Goal: Task Accomplishment & Management: Manage account settings

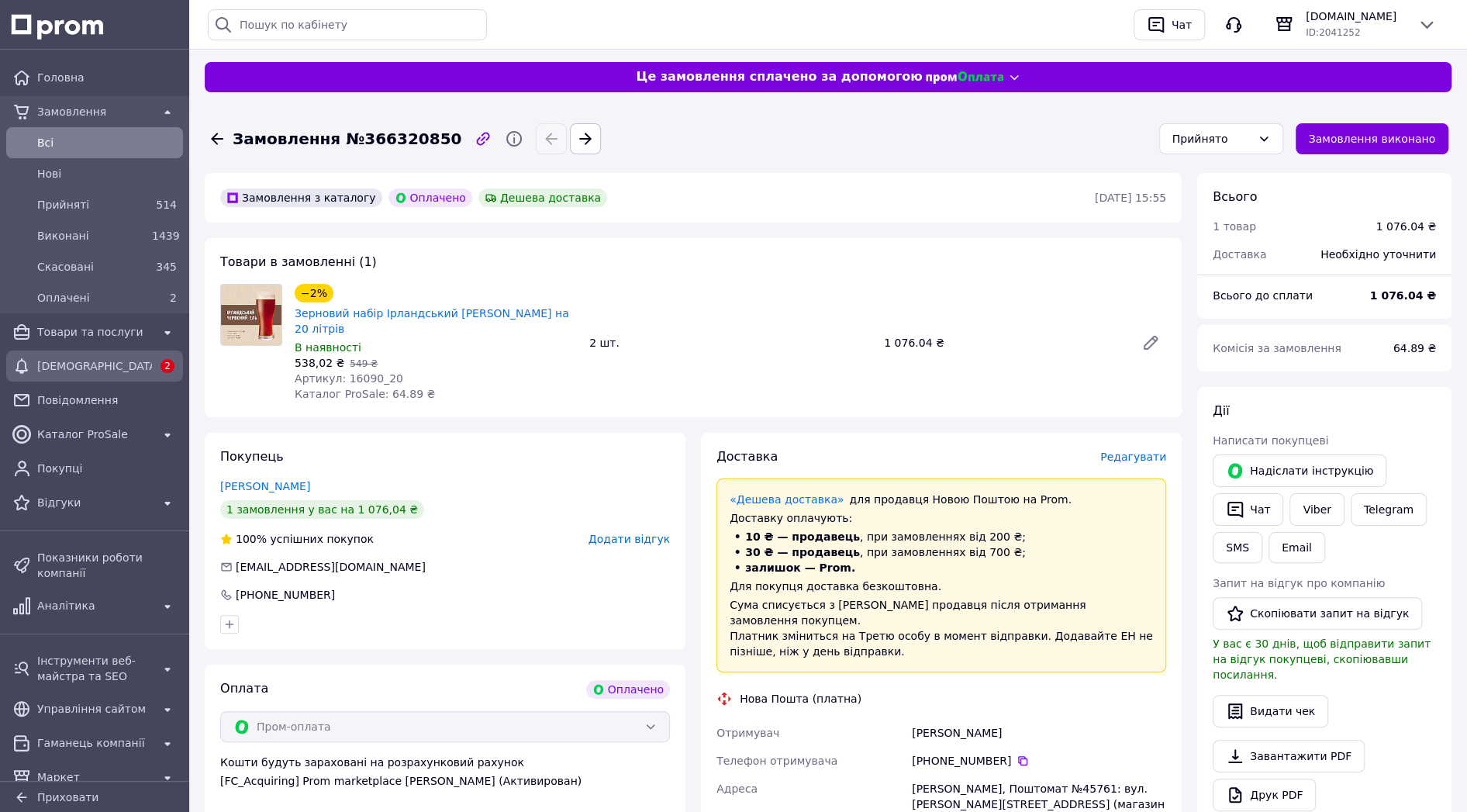
click at [137, 373] on span "[DEMOGRAPHIC_DATA]" at bounding box center [94, 366] width 115 height 16
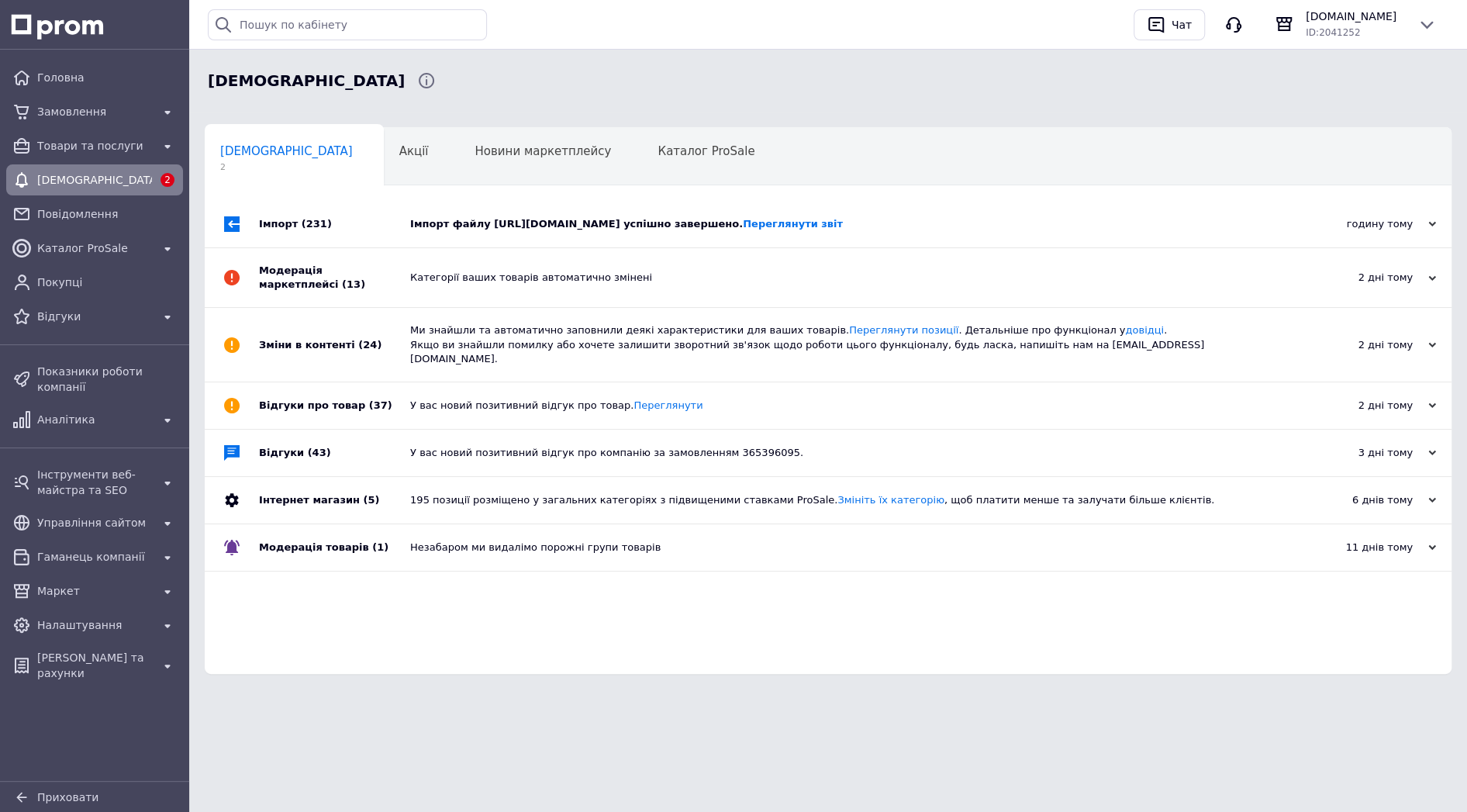
click at [619, 215] on div "Імпорт файлу http://pricelist.ukrservice.biz/get?keyword=plb0e592b2pefv8d успіш…" at bounding box center [846, 224] width 871 height 46
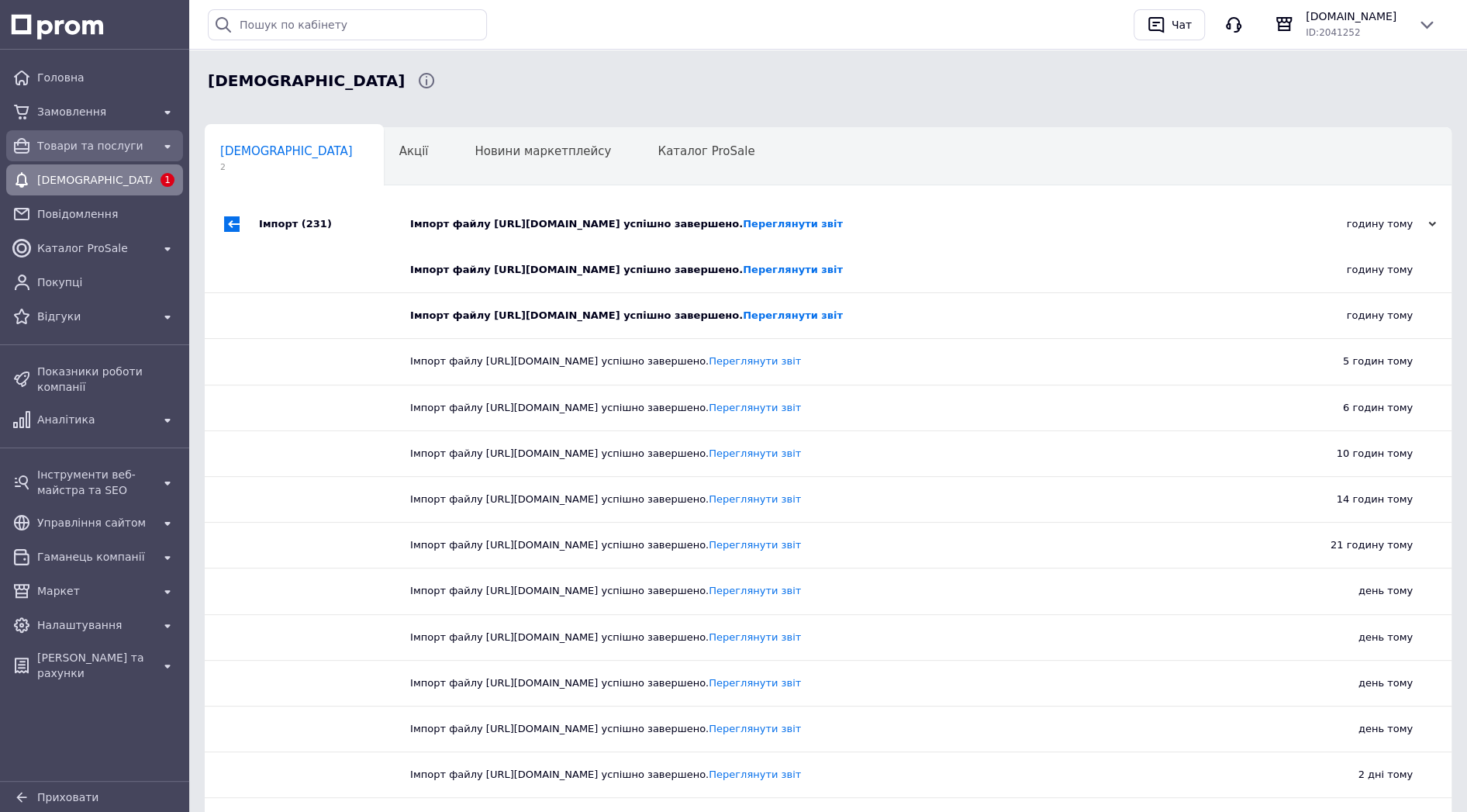
click at [80, 141] on span "Товари та послуги" at bounding box center [94, 146] width 115 height 16
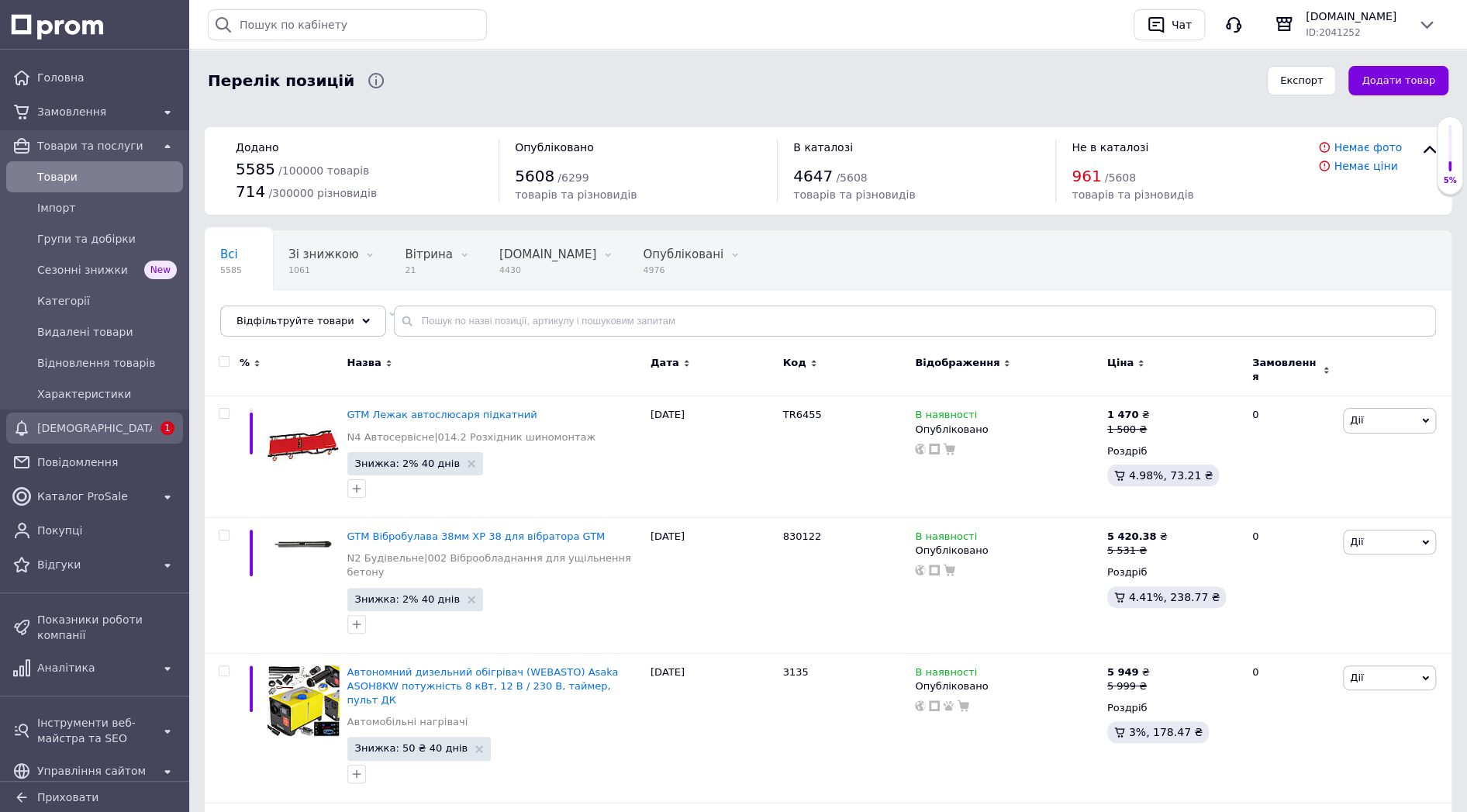
click at [122, 433] on span "[DEMOGRAPHIC_DATA]" at bounding box center [94, 428] width 115 height 16
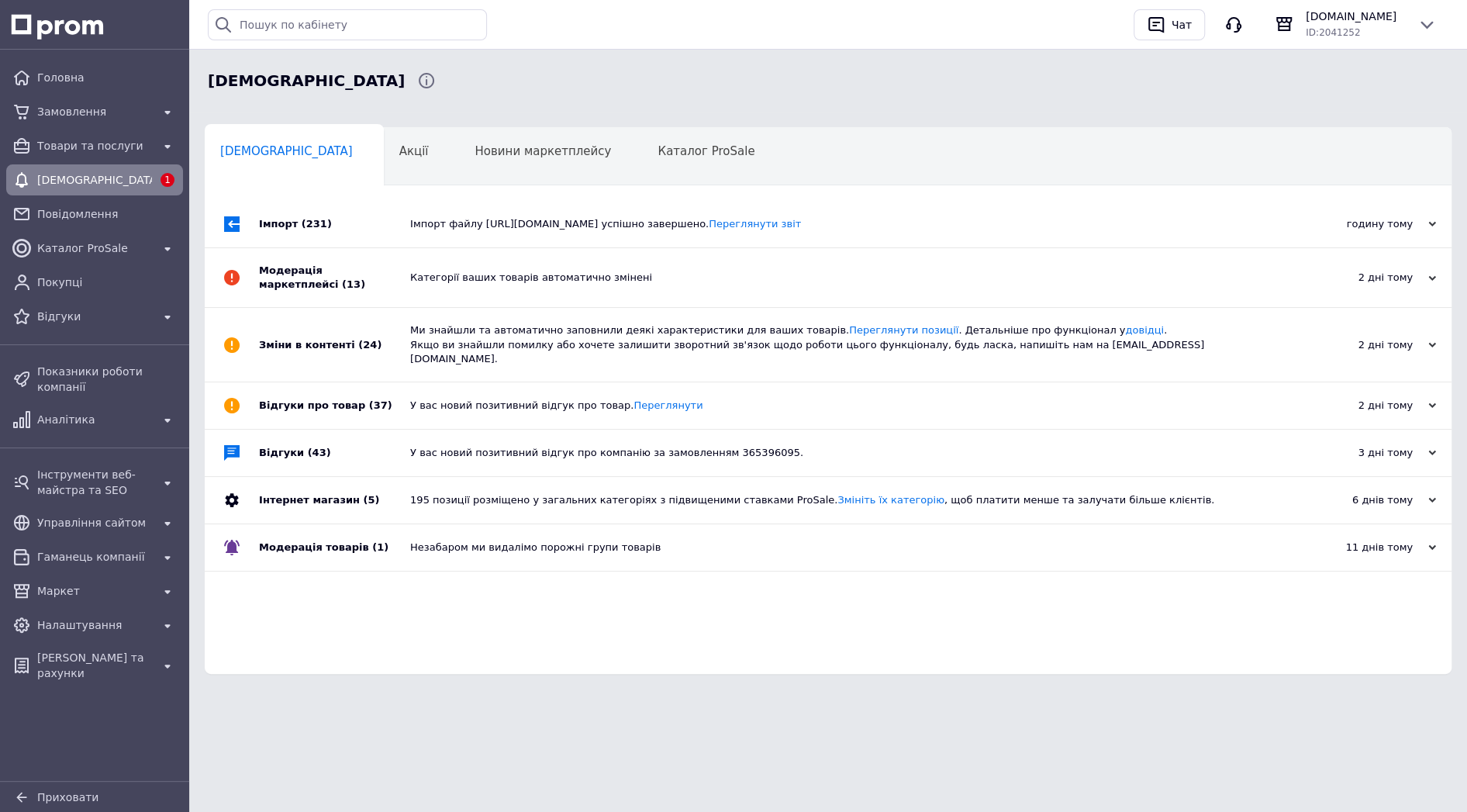
click at [460, 264] on div "Категорії ваших товарів автоматично змінені" at bounding box center [846, 277] width 871 height 59
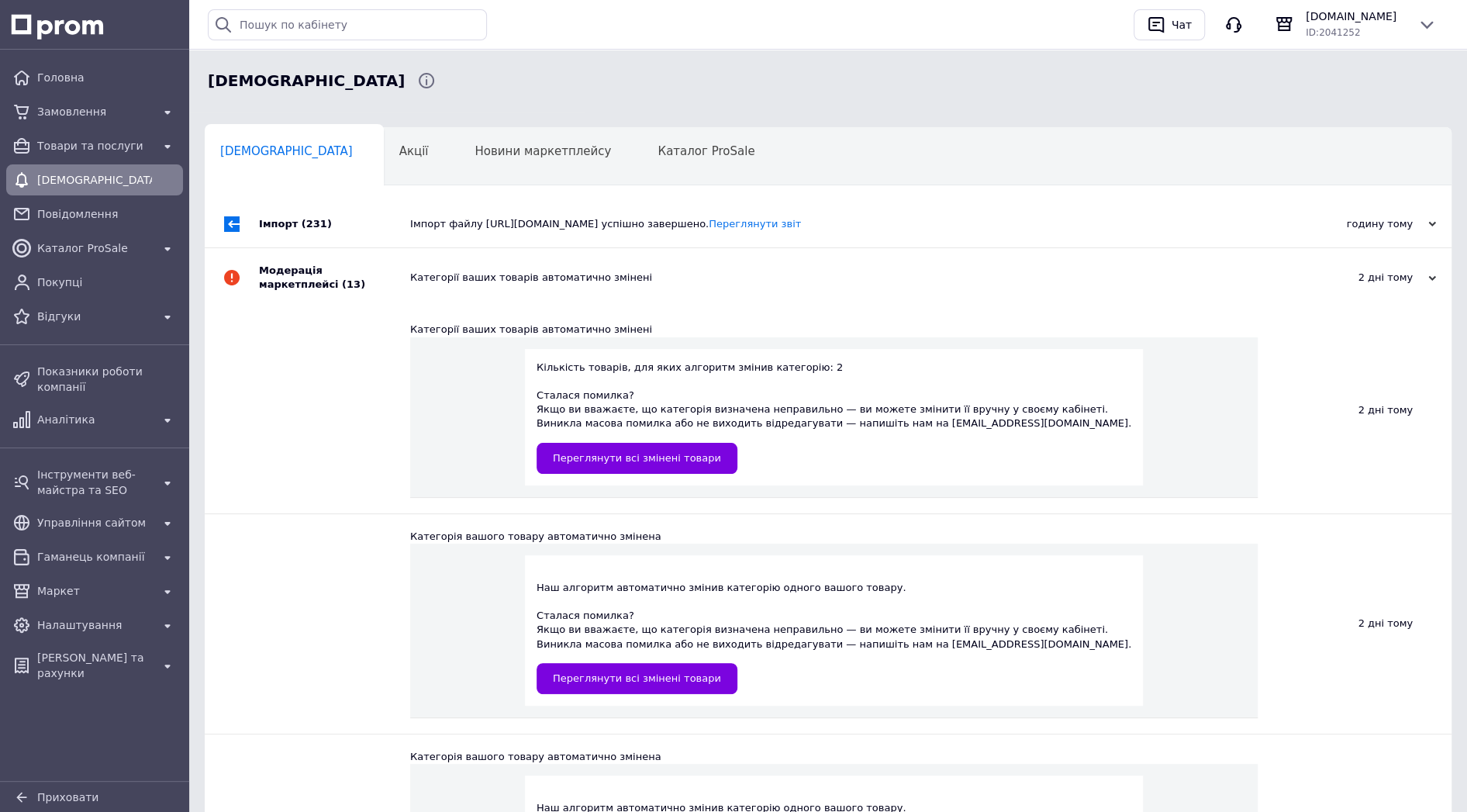
click at [460, 264] on div "Категорії ваших товарів автоматично змінені" at bounding box center [846, 277] width 871 height 59
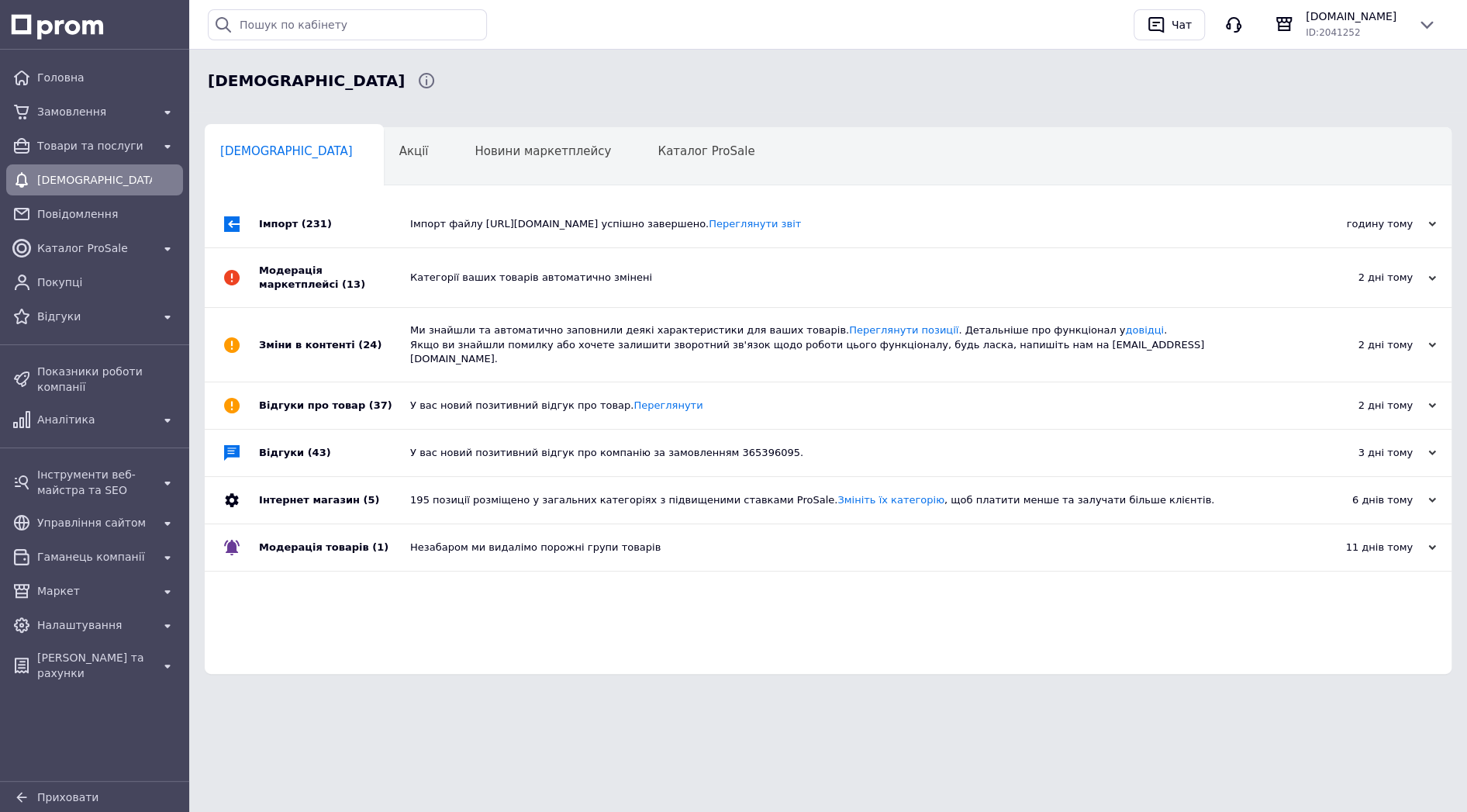
click at [475, 228] on div "Імпорт файлу http://pricelist.ukrservice.biz/get?keyword=plb0e592b2pefv8d успіш…" at bounding box center [846, 223] width 871 height 14
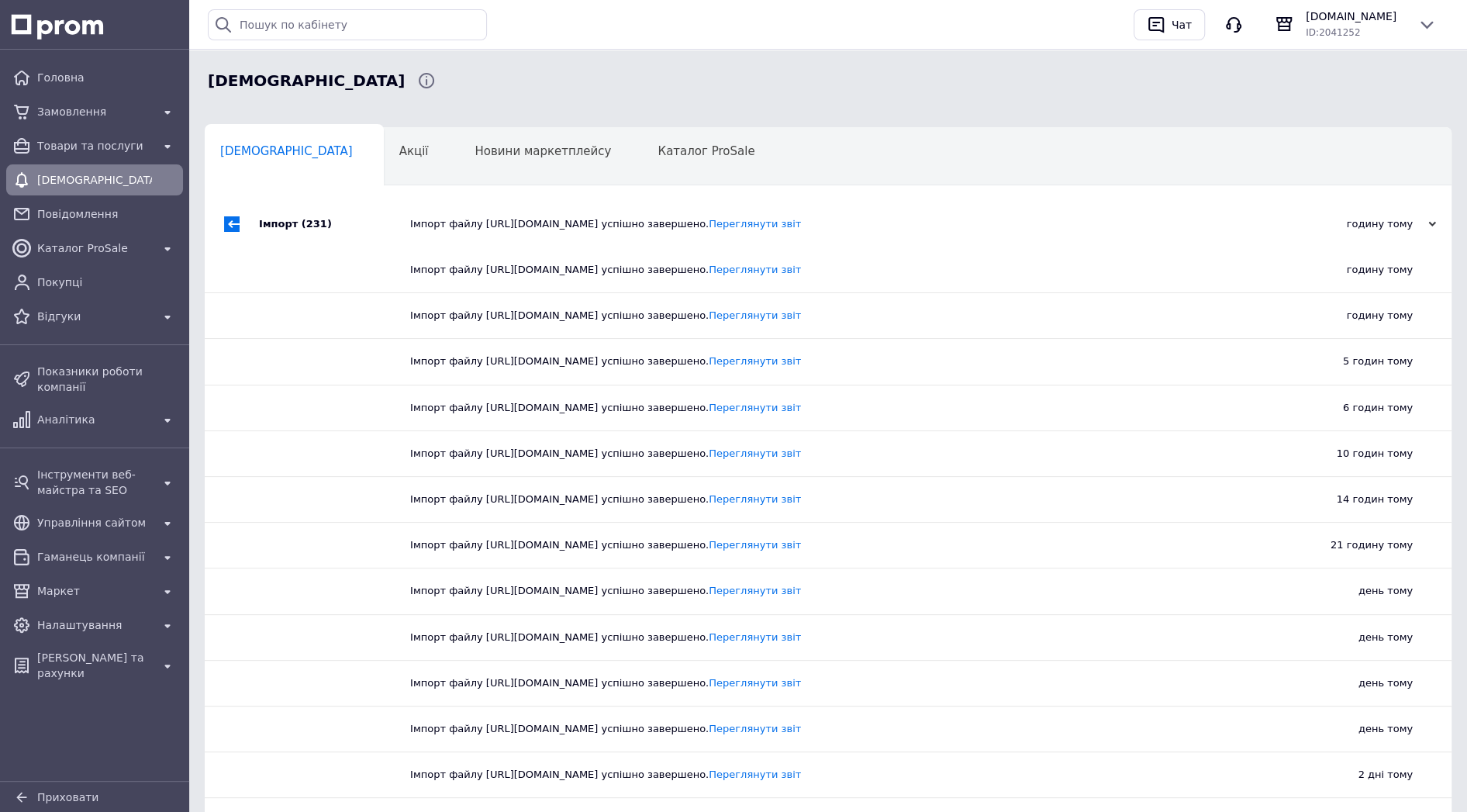
click at [475, 228] on div "Імпорт файлу http://pricelist.ukrservice.biz/get?keyword=plb0e592b2pefv8d успіш…" at bounding box center [846, 223] width 871 height 14
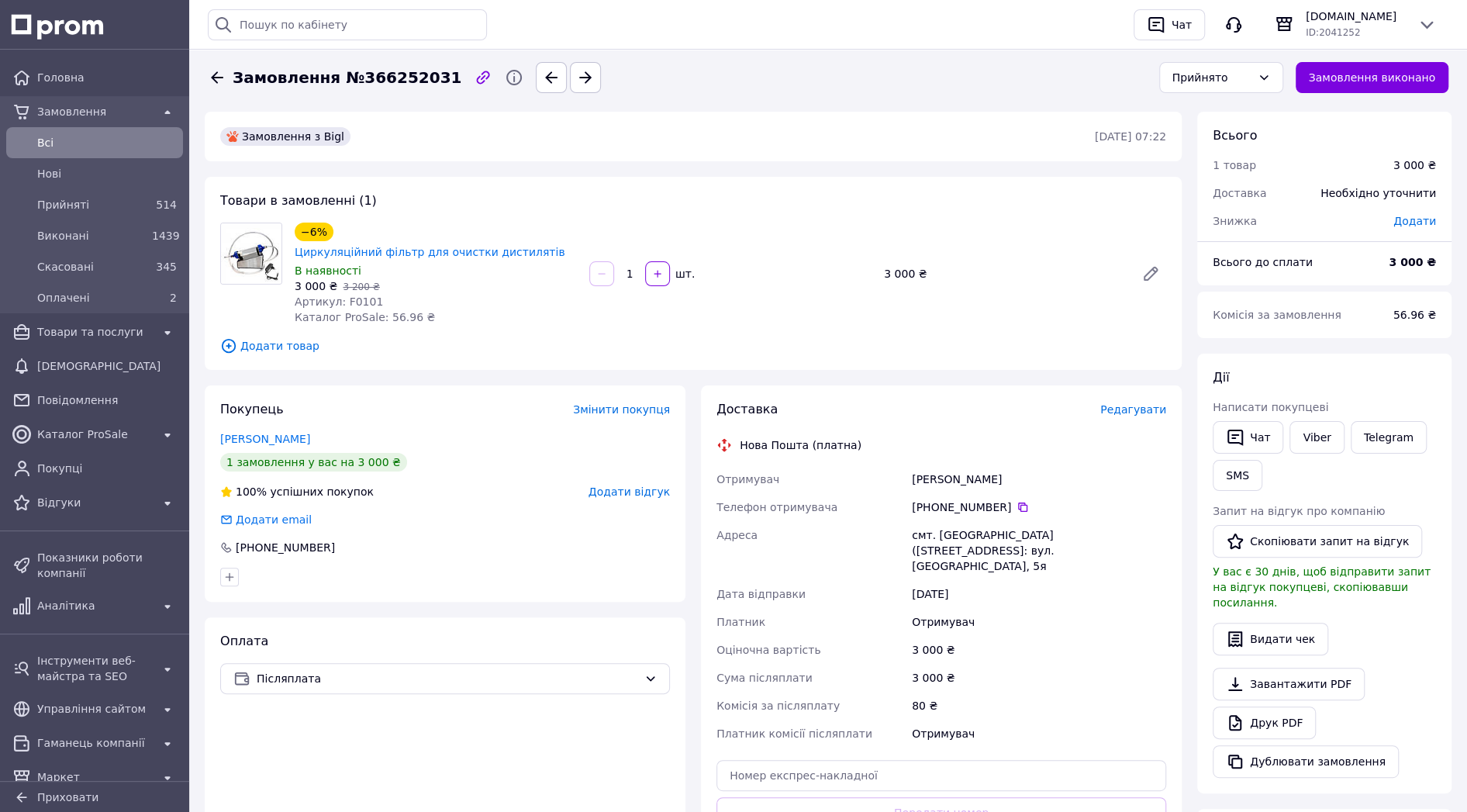
scroll to position [50, 0]
click at [289, 338] on span "Додати товар" at bounding box center [693, 346] width 946 height 17
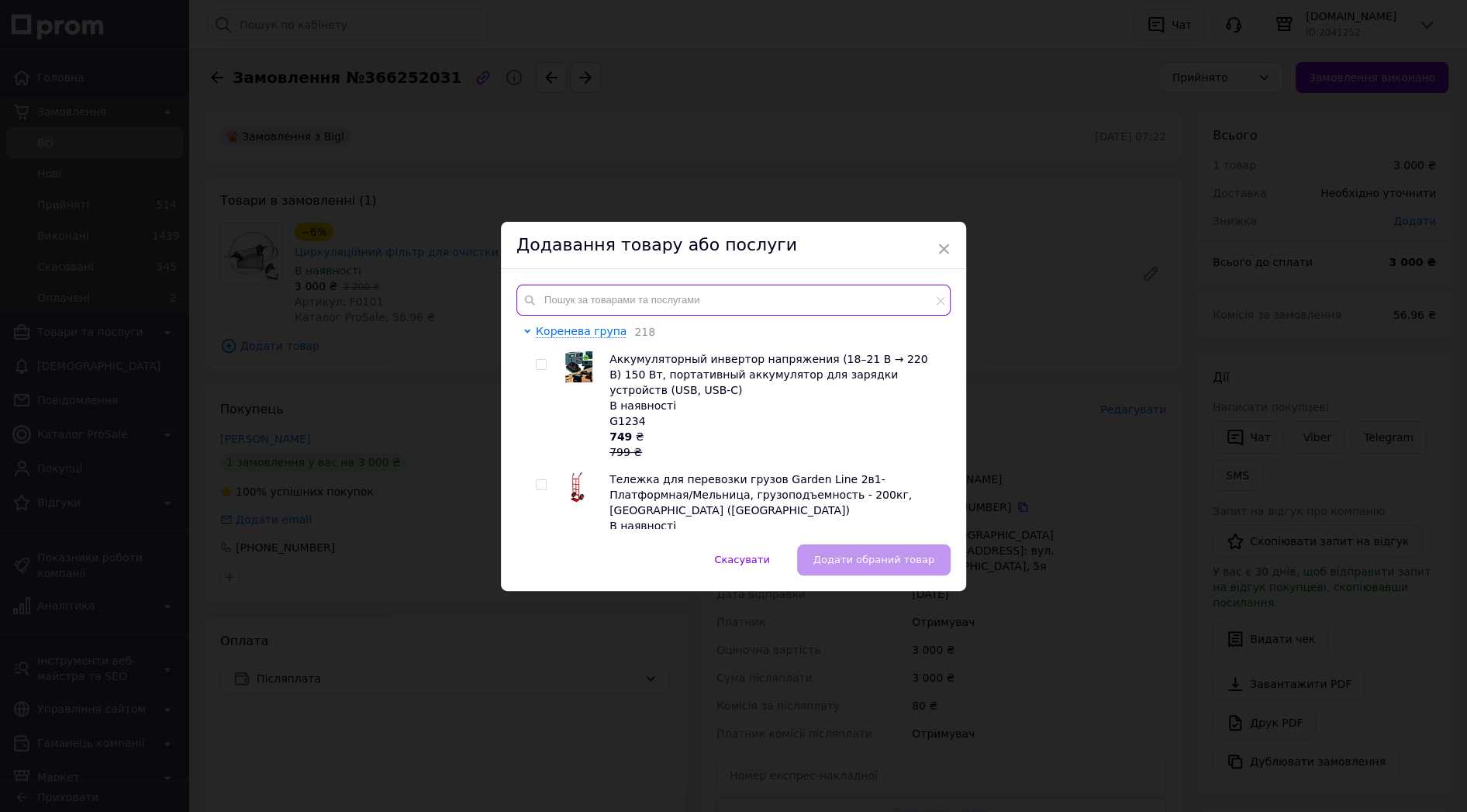
click at [610, 295] on input "text" at bounding box center [734, 300] width 435 height 31
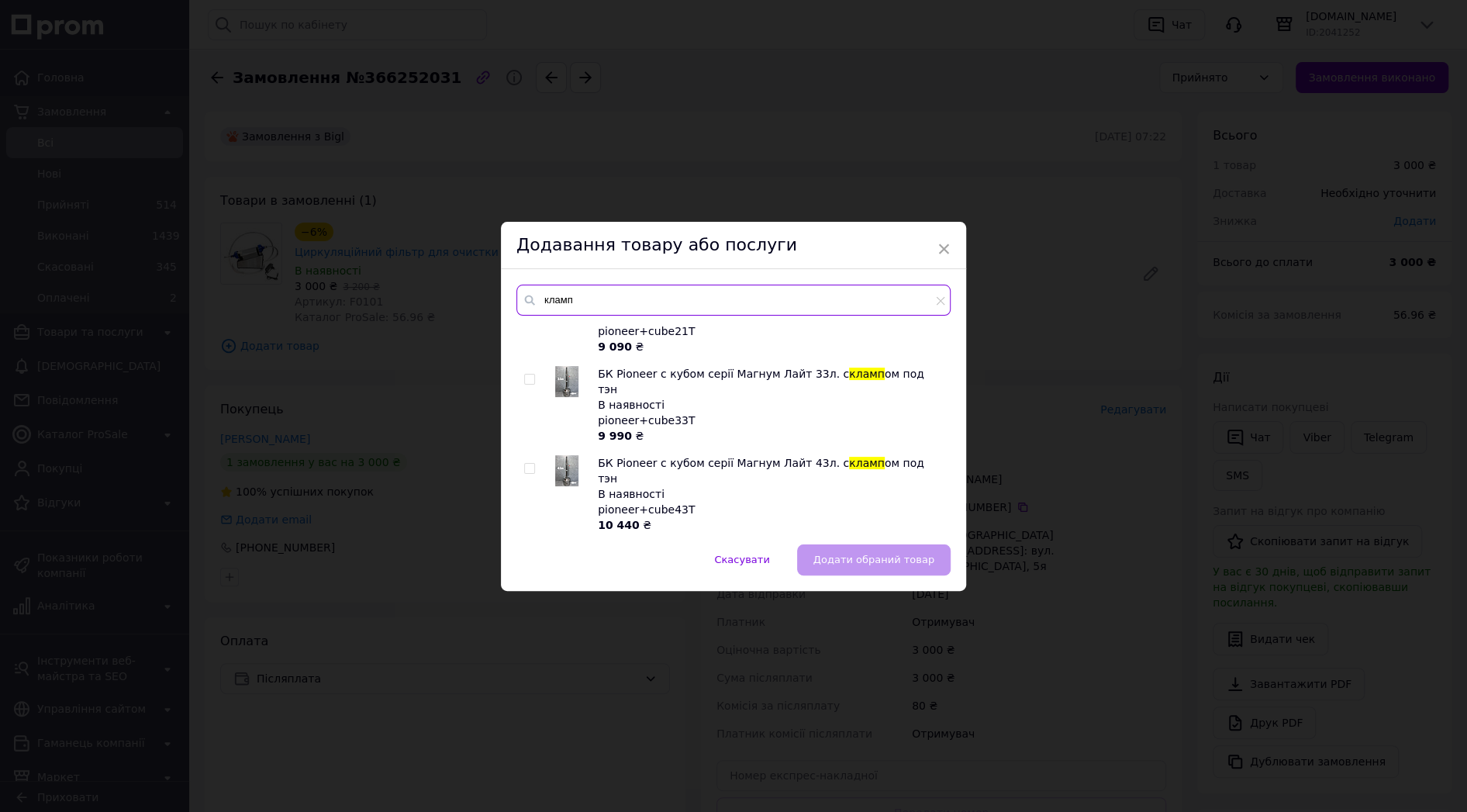
scroll to position [4513, 0]
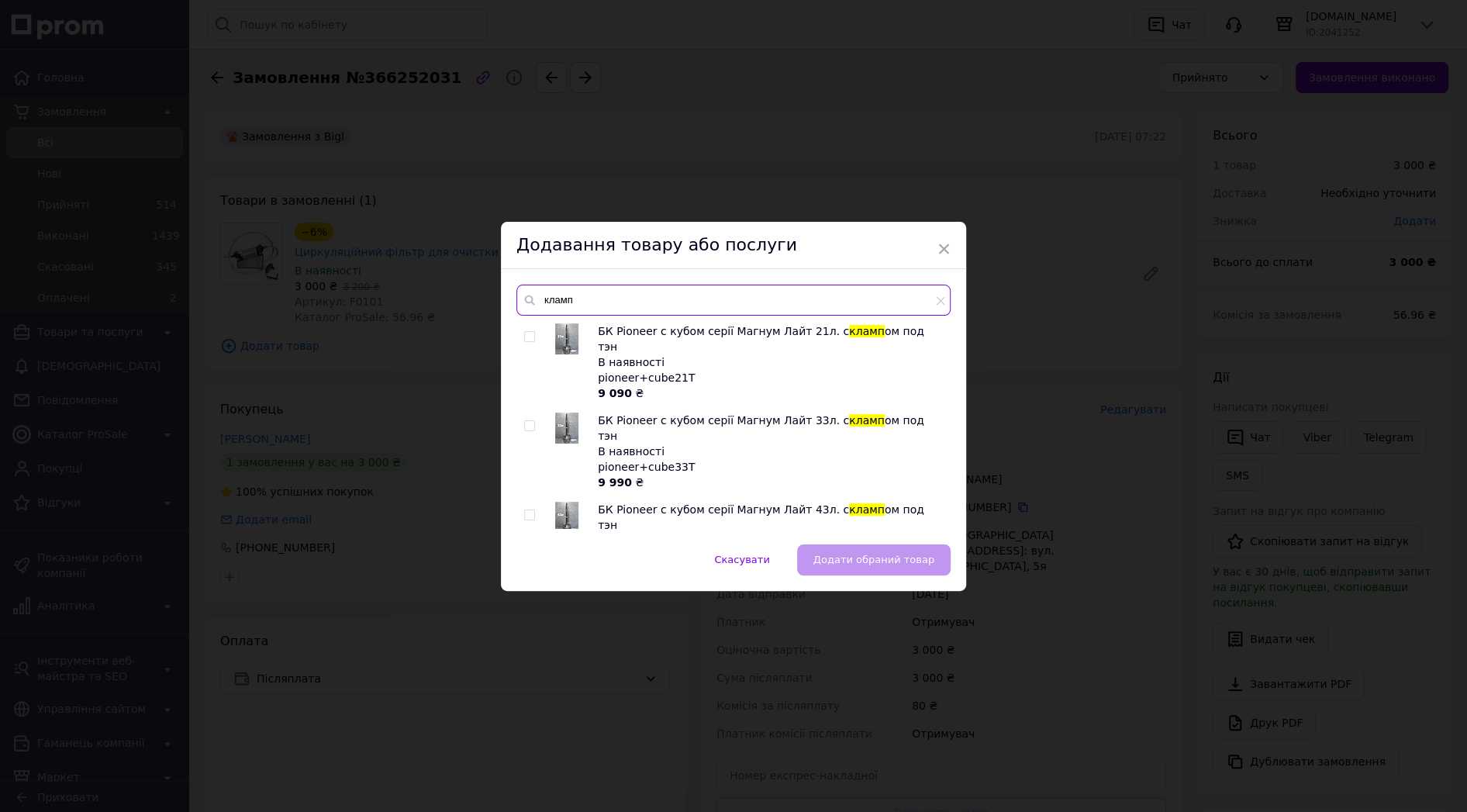
drag, startPoint x: 599, startPoint y: 299, endPoint x: 462, endPoint y: 277, distance: 138.8
click at [517, 285] on input "кламп" at bounding box center [734, 300] width 435 height 31
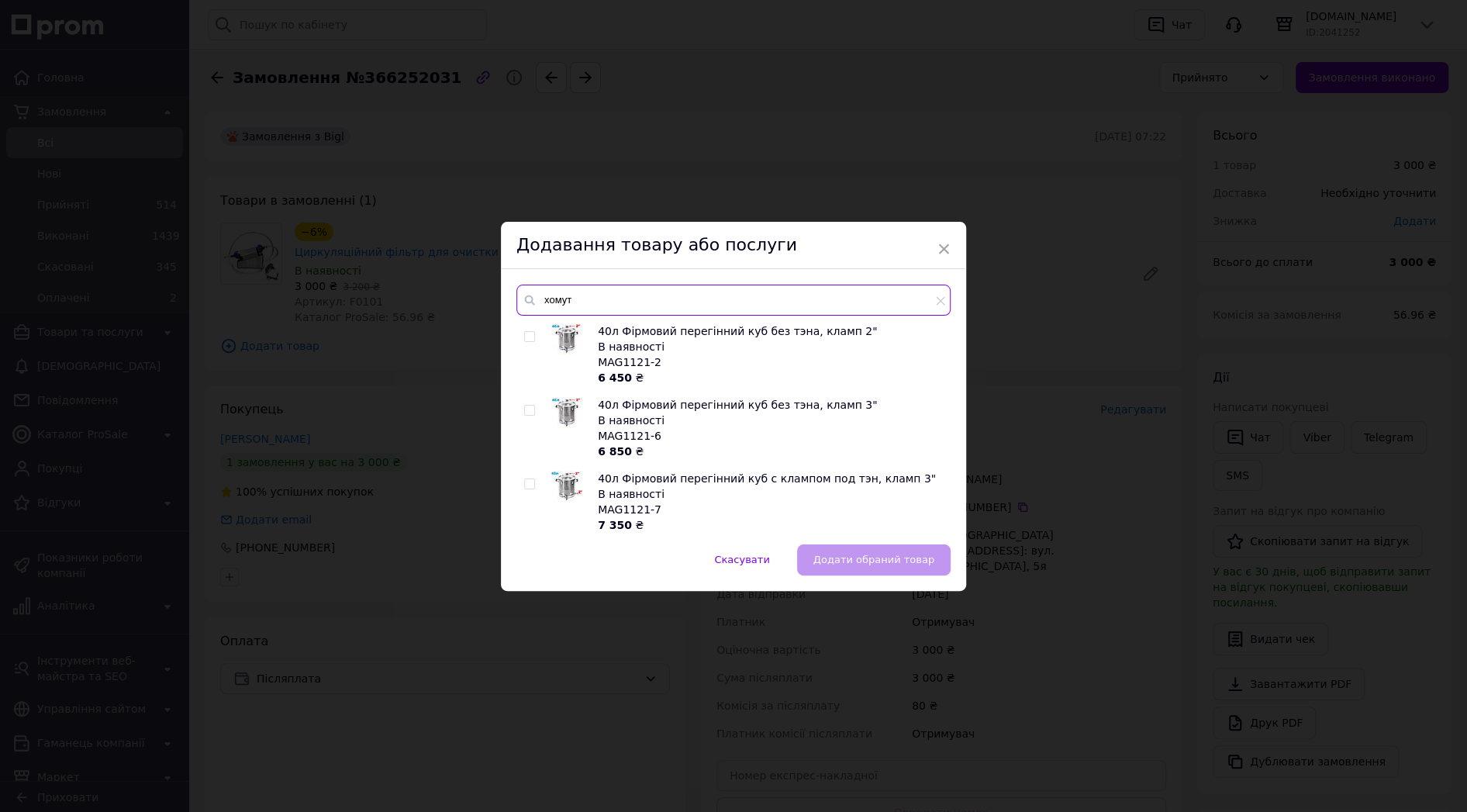
scroll to position [185, 0]
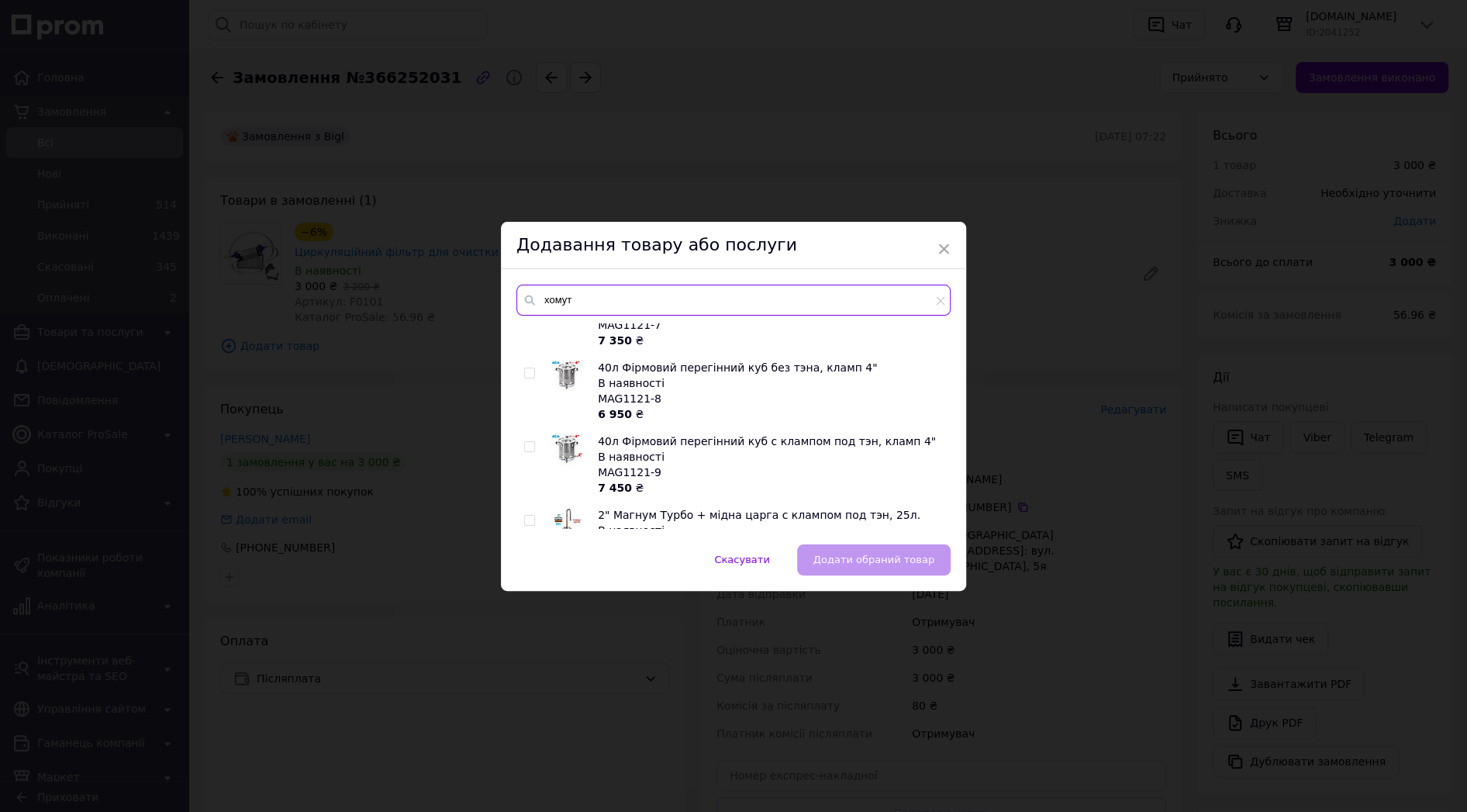
click at [595, 295] on input "хомут" at bounding box center [734, 300] width 435 height 31
type input "вугі"
click at [949, 247] on span "×" at bounding box center [944, 249] width 14 height 26
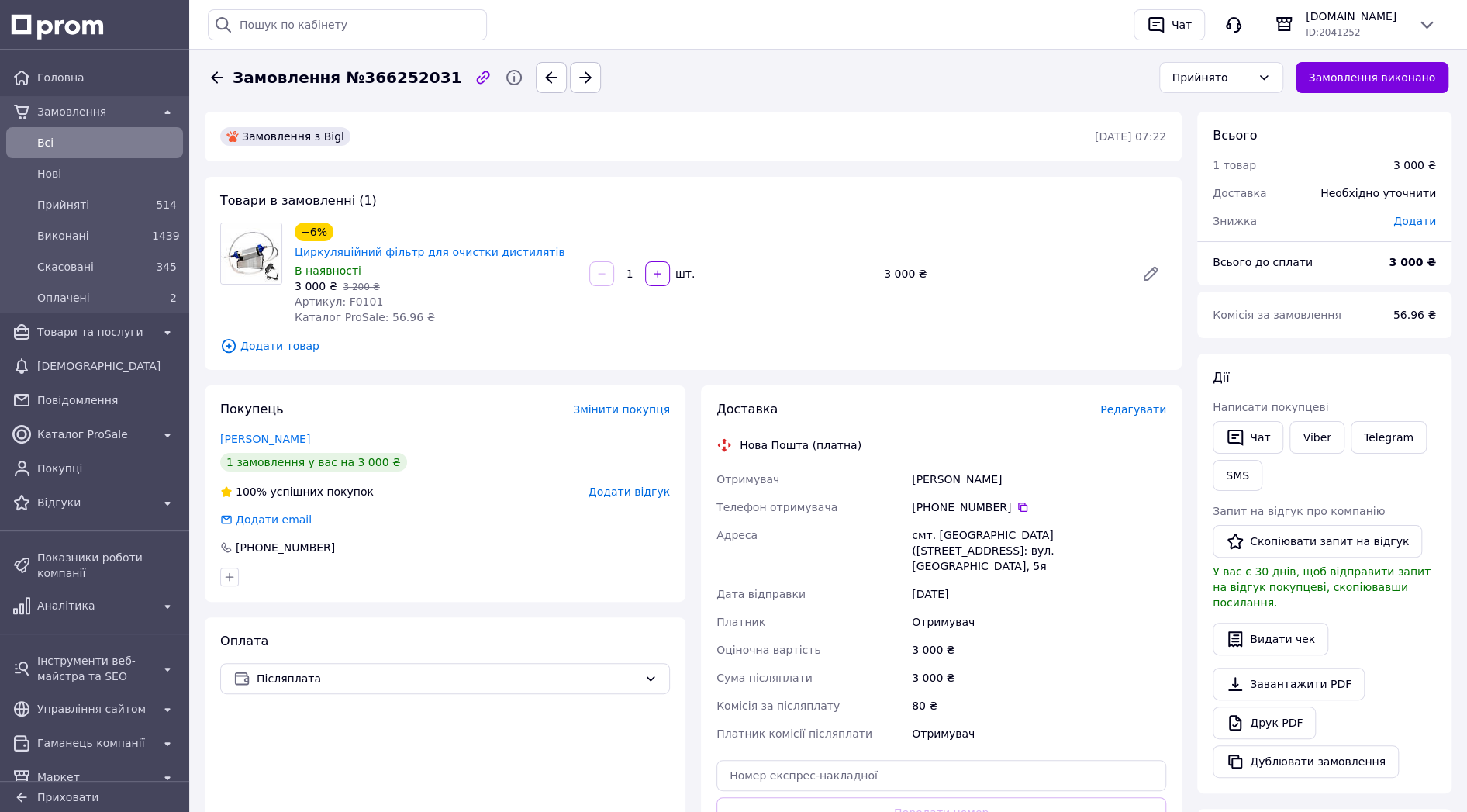
click at [274, 338] on span "Додати товар" at bounding box center [693, 346] width 946 height 17
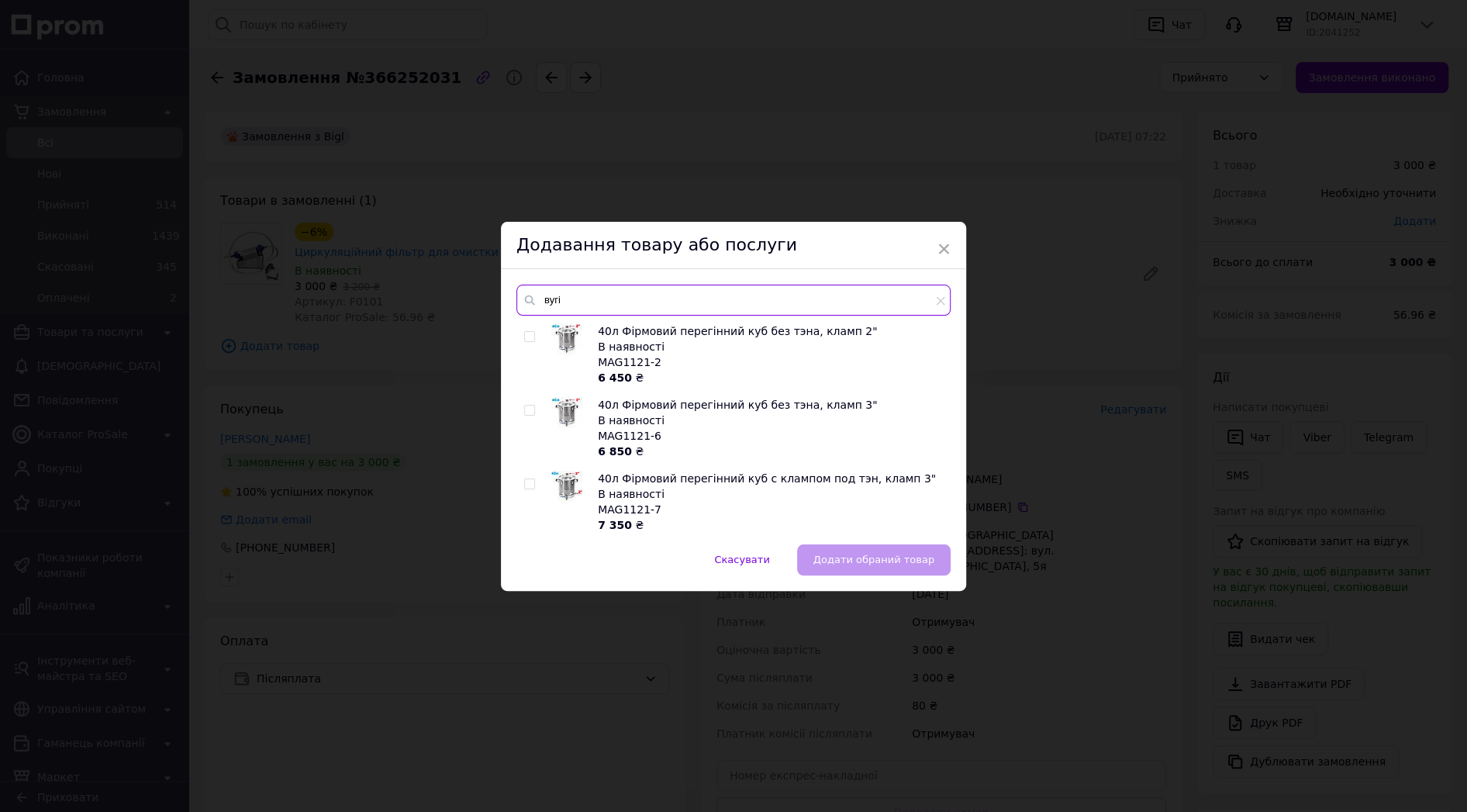
click at [595, 293] on input "вугі" at bounding box center [734, 300] width 435 height 31
type input "вугілл"
click at [762, 565] on span "Скасувати" at bounding box center [742, 560] width 55 height 12
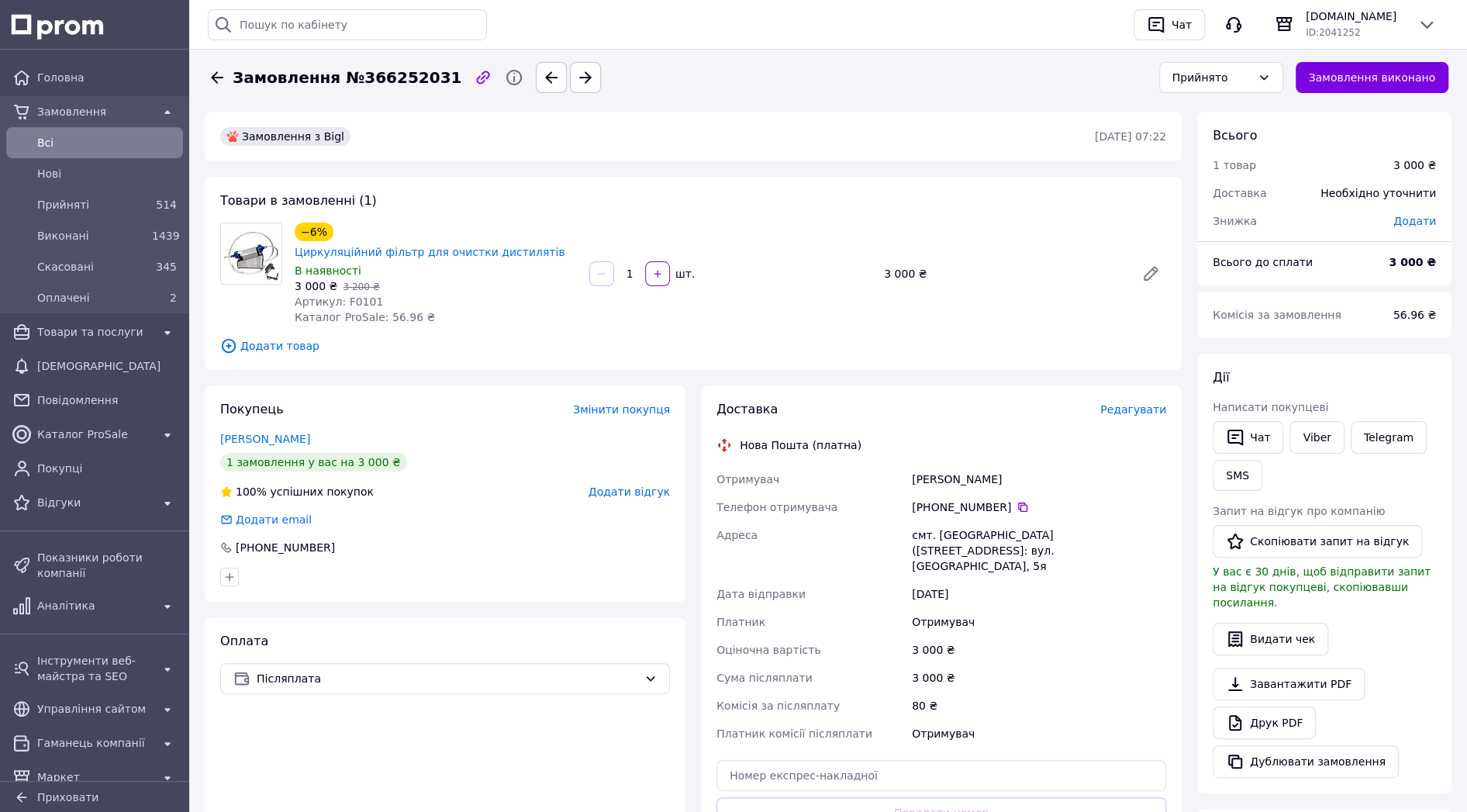
click at [289, 338] on span "Додати товар" at bounding box center [693, 346] width 946 height 17
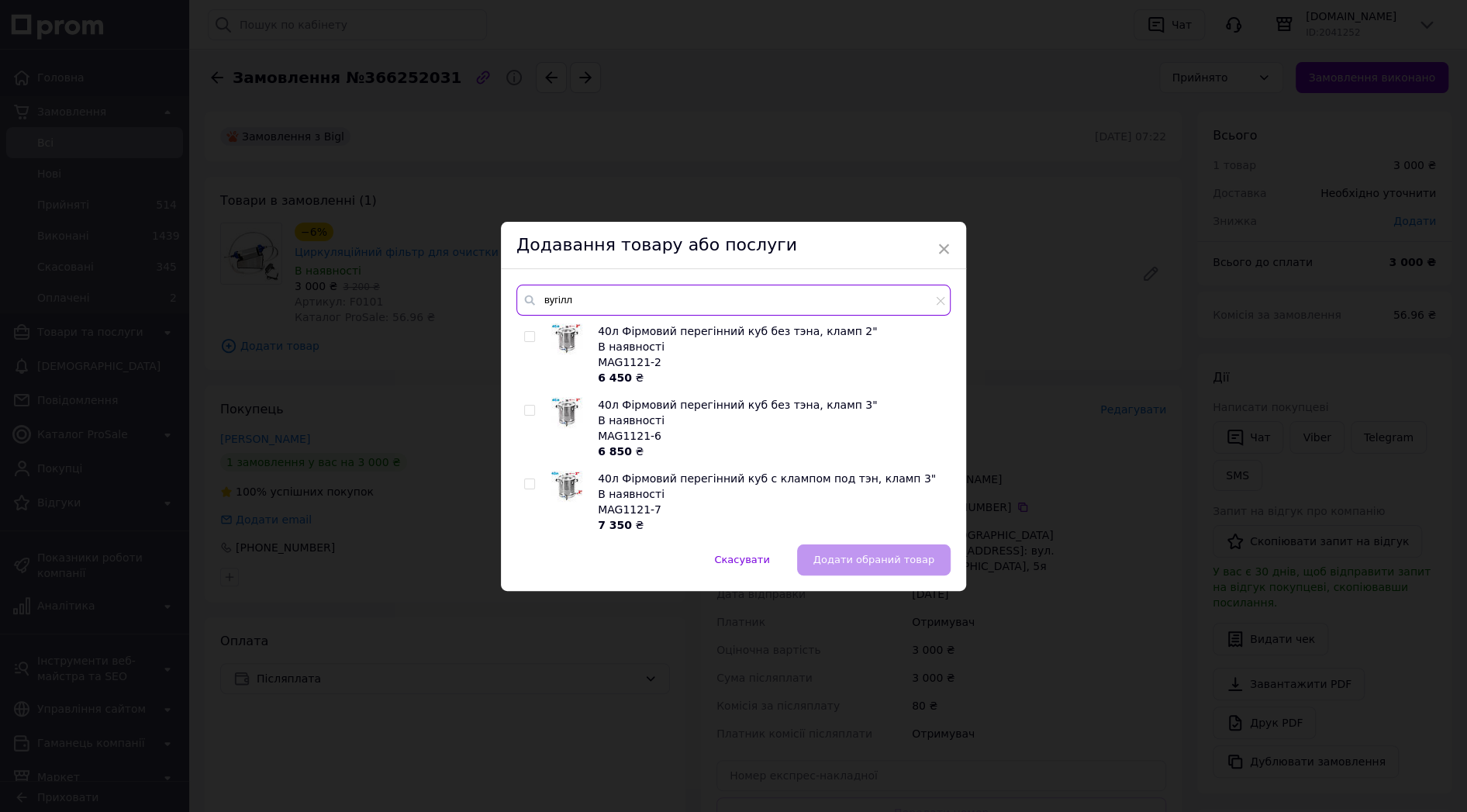
click at [593, 300] on input "вугілл" at bounding box center [734, 300] width 435 height 31
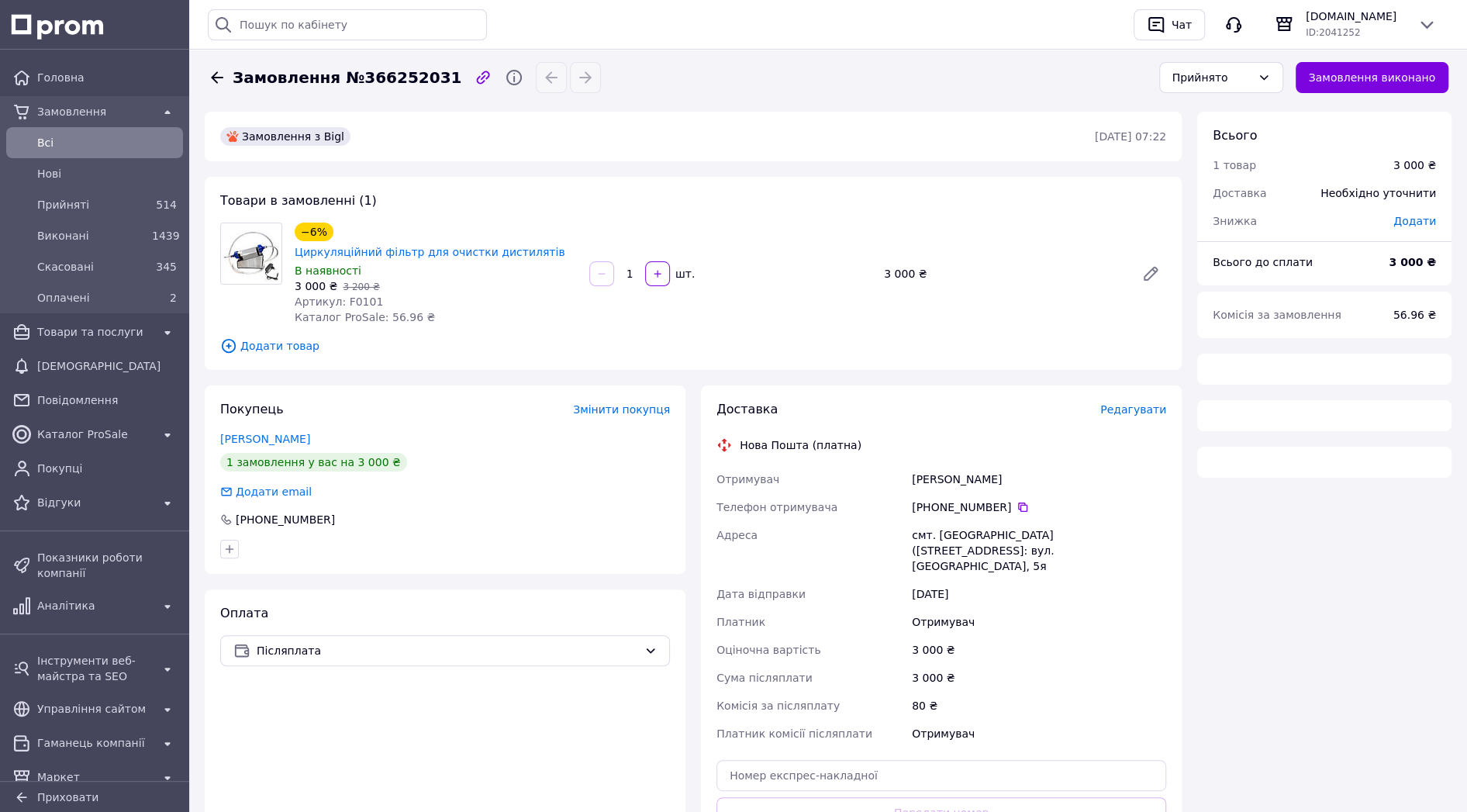
click at [278, 338] on span "Додати товар" at bounding box center [693, 346] width 946 height 17
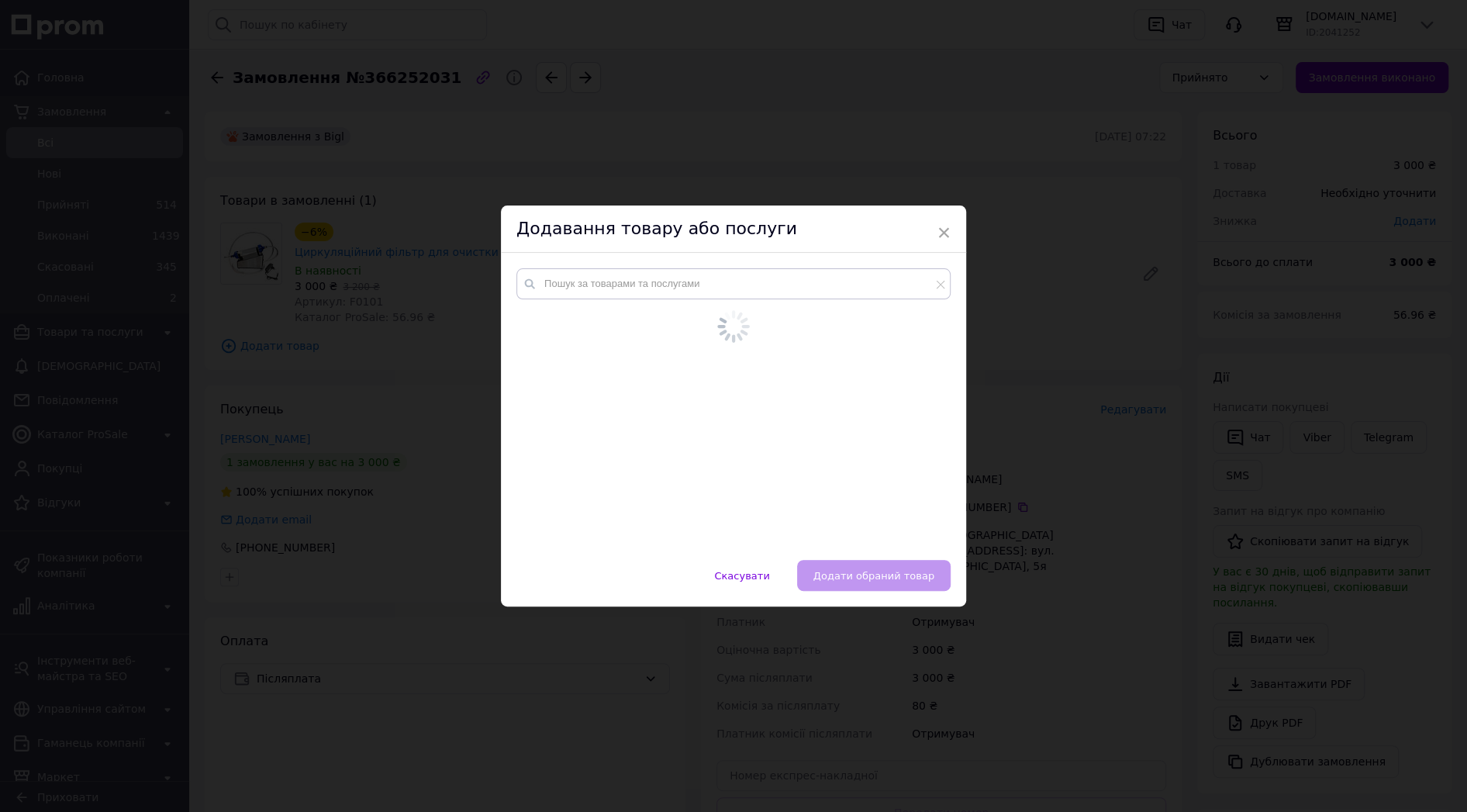
scroll to position [50, 0]
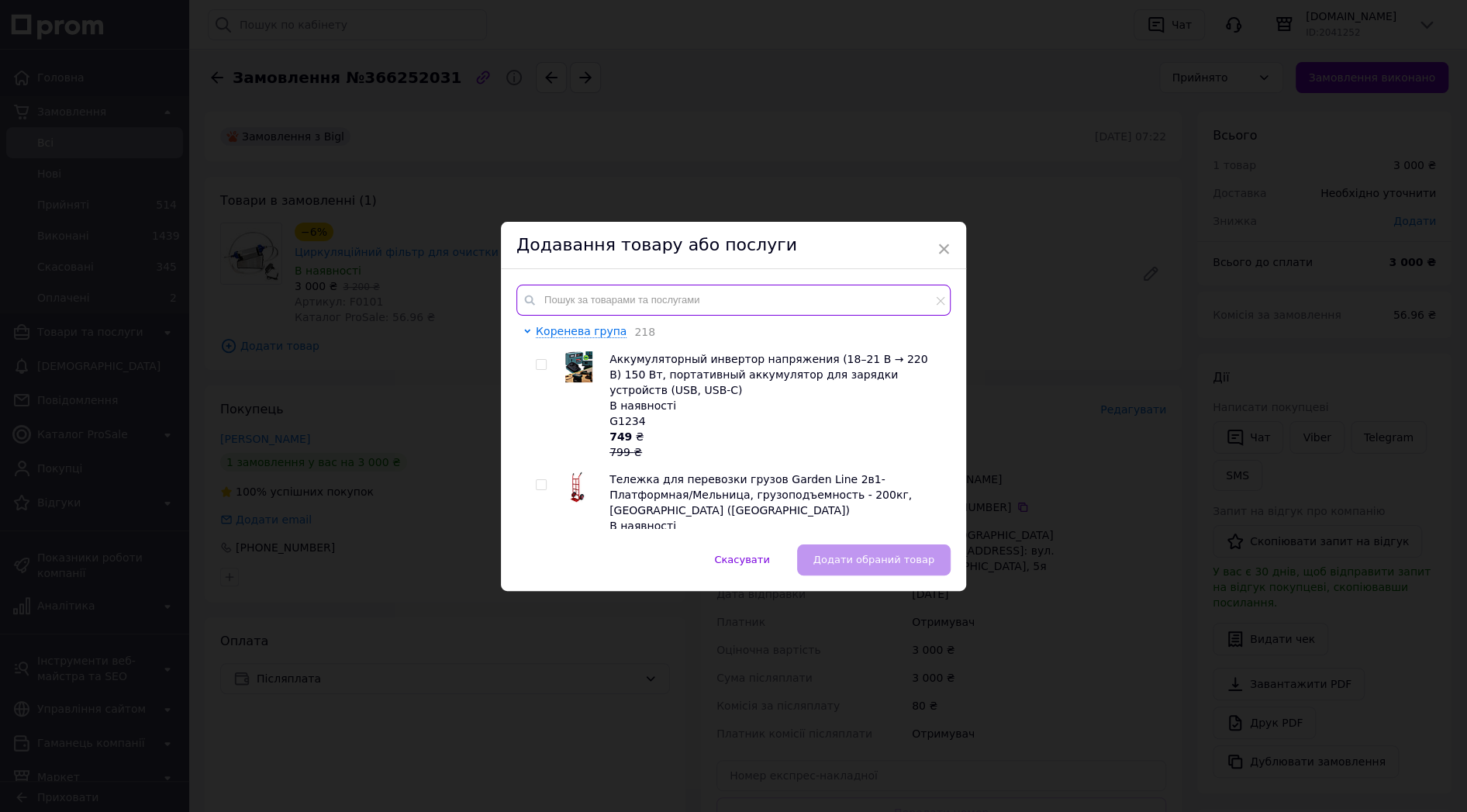
click at [591, 303] on input "text" at bounding box center [734, 300] width 435 height 31
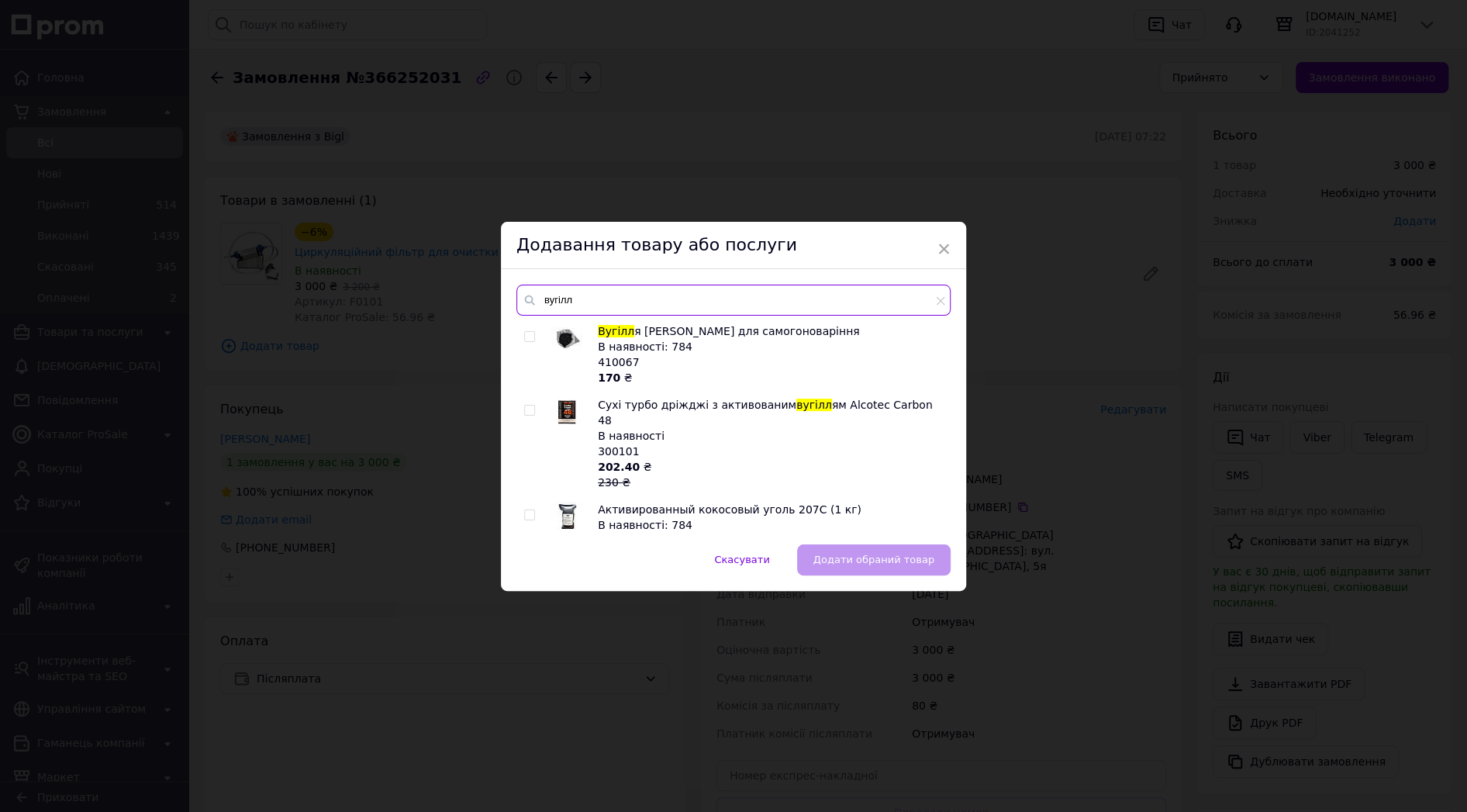
type input "вугілл"
click at [531, 510] on input "checkbox" at bounding box center [529, 515] width 10 height 10
checkbox input "true"
click at [899, 562] on span "Додати обраний товар" at bounding box center [874, 560] width 121 height 12
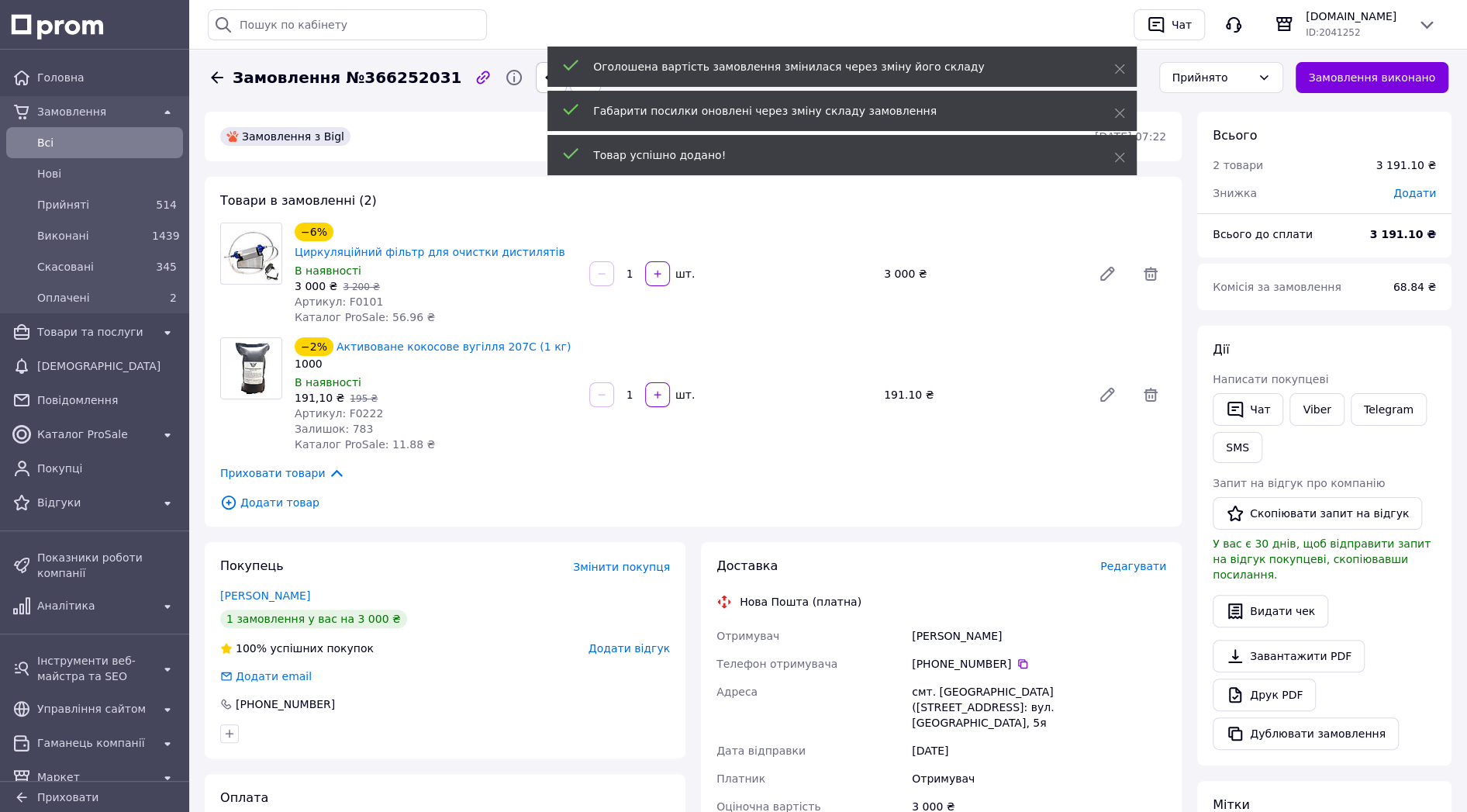
scroll to position [124, 0]
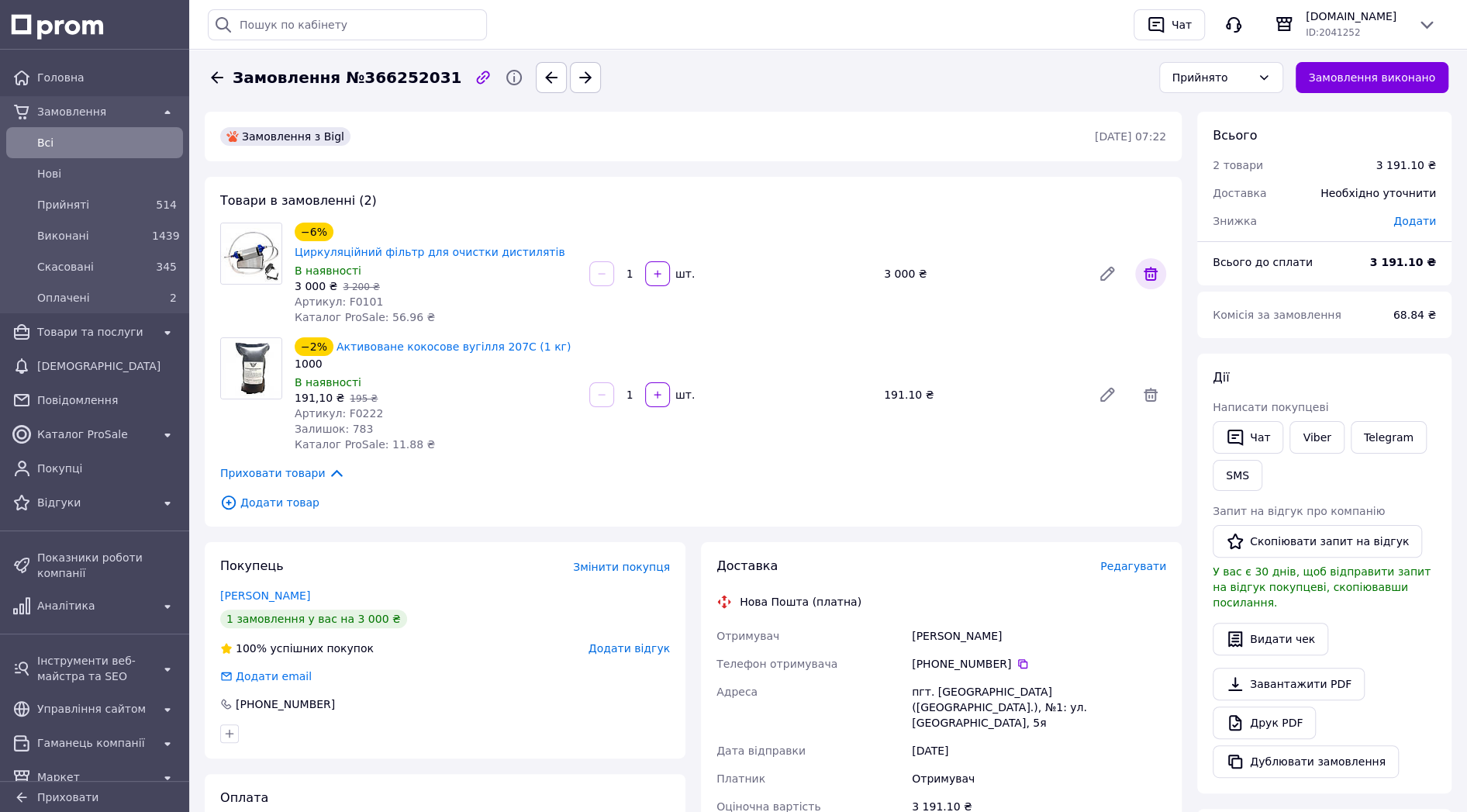
click at [1154, 267] on icon at bounding box center [1151, 273] width 14 height 14
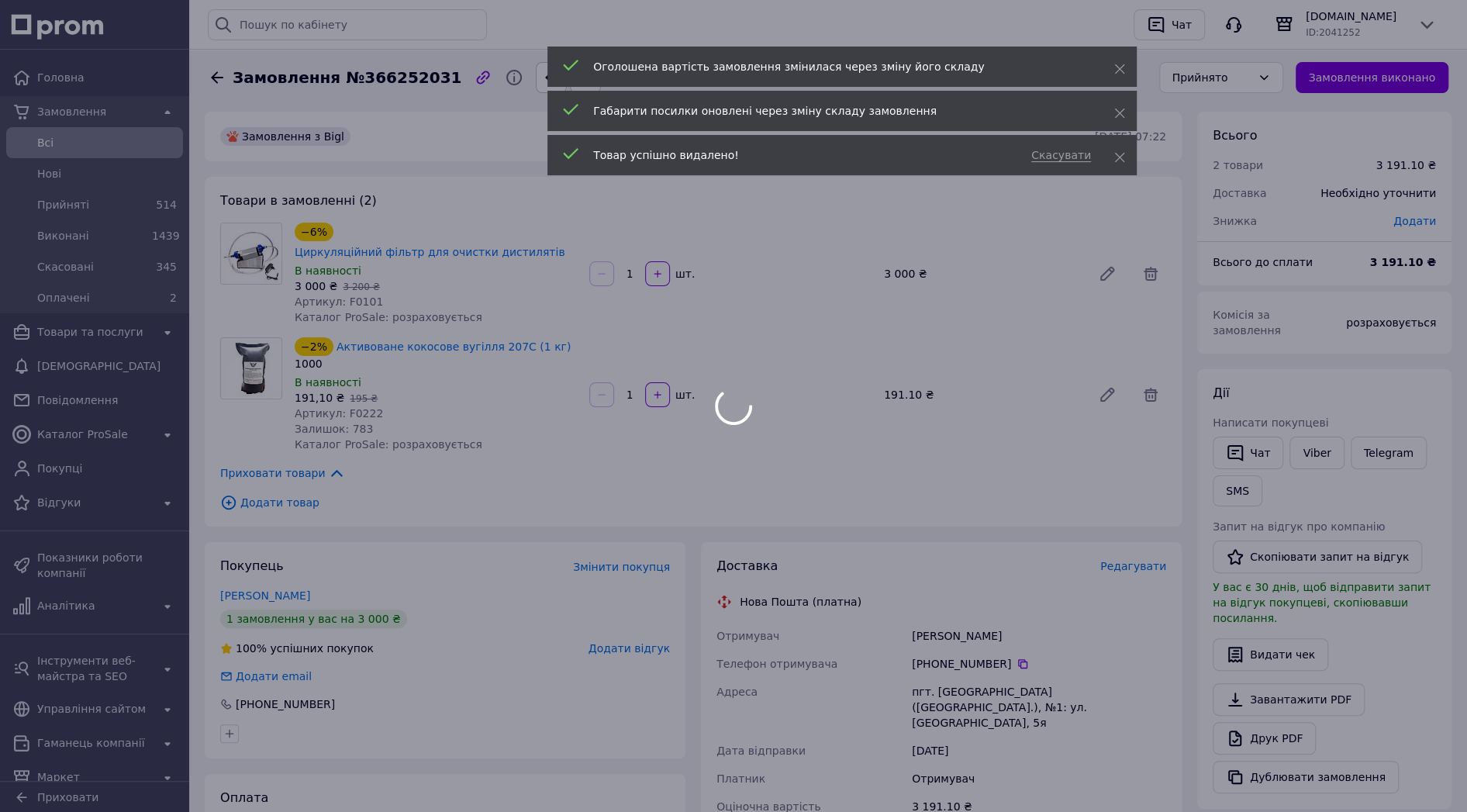
scroll to position [199, 0]
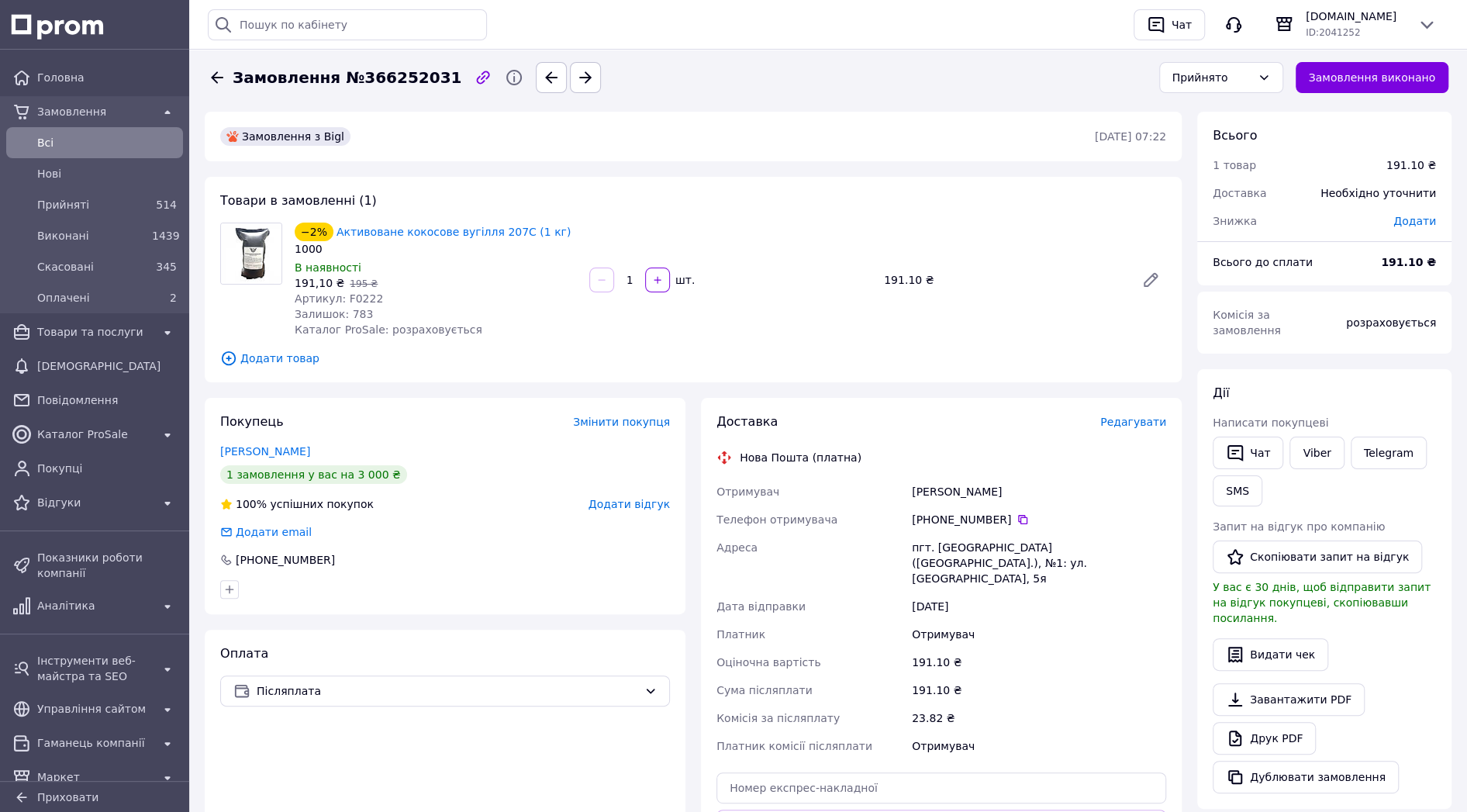
click at [69, 140] on span "Всi" at bounding box center [107, 142] width 140 height 16
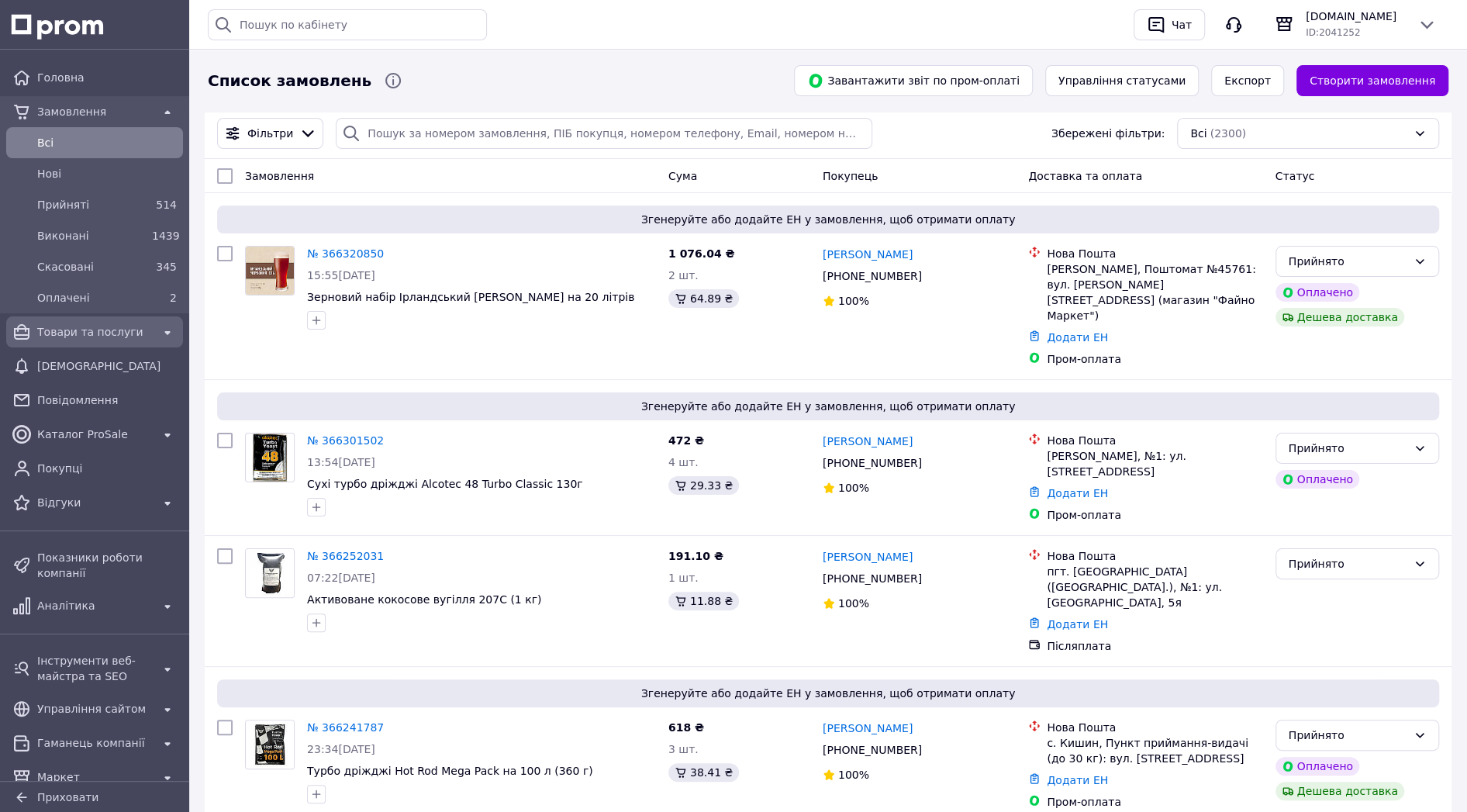
click at [79, 336] on span "Товари та послуги" at bounding box center [94, 332] width 115 height 16
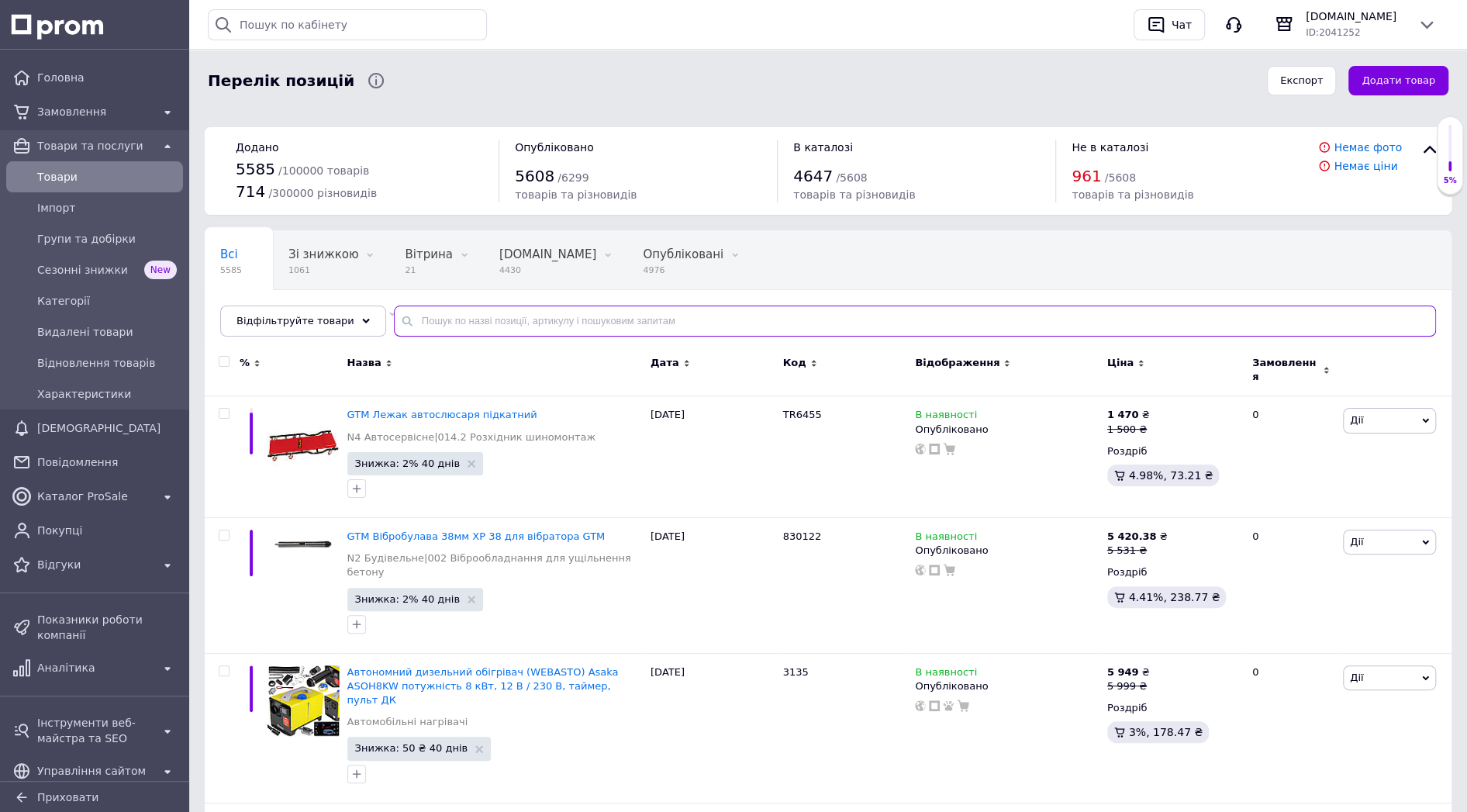
paste input "ST1801A"
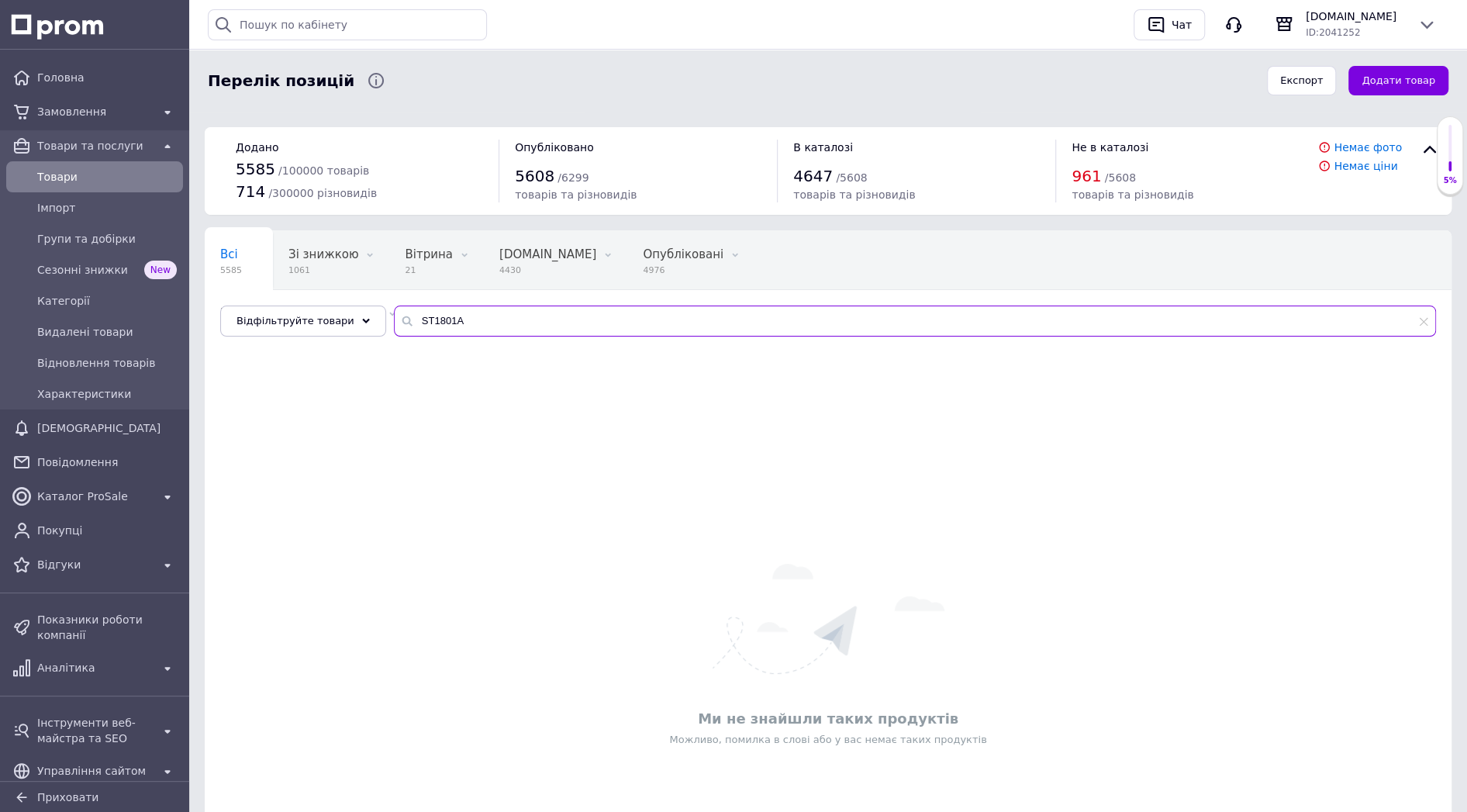
click at [443, 323] on input "ST1801A" at bounding box center [915, 320] width 1042 height 31
paste input "Плиткоріз з автоподачею"
drag, startPoint x: 449, startPoint y: 319, endPoint x: 651, endPoint y: 344, distance: 203.5
click at [650, 337] on input "Плиткоріз з автоподачею" at bounding box center [915, 320] width 1042 height 31
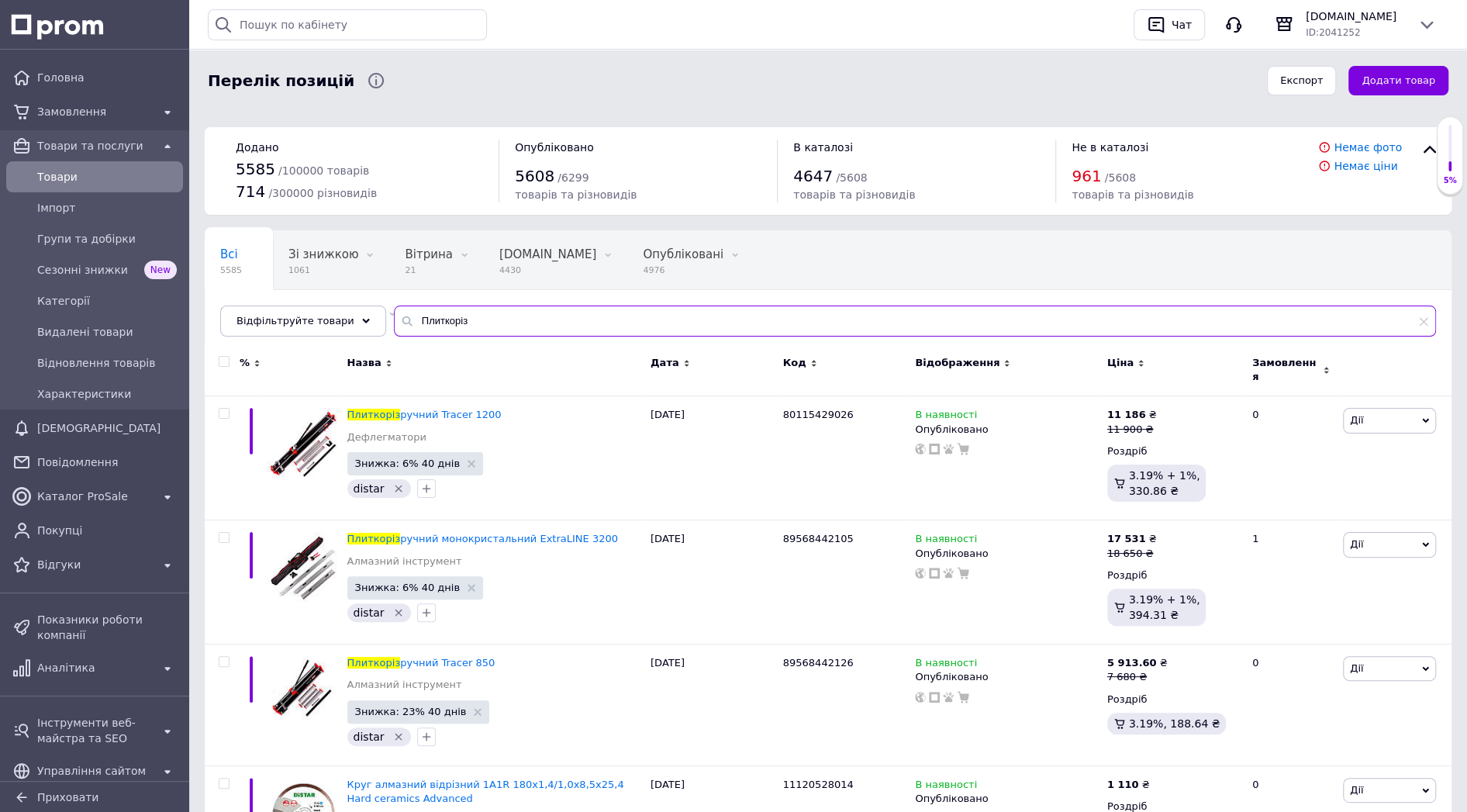
type input "Плиткоріз"
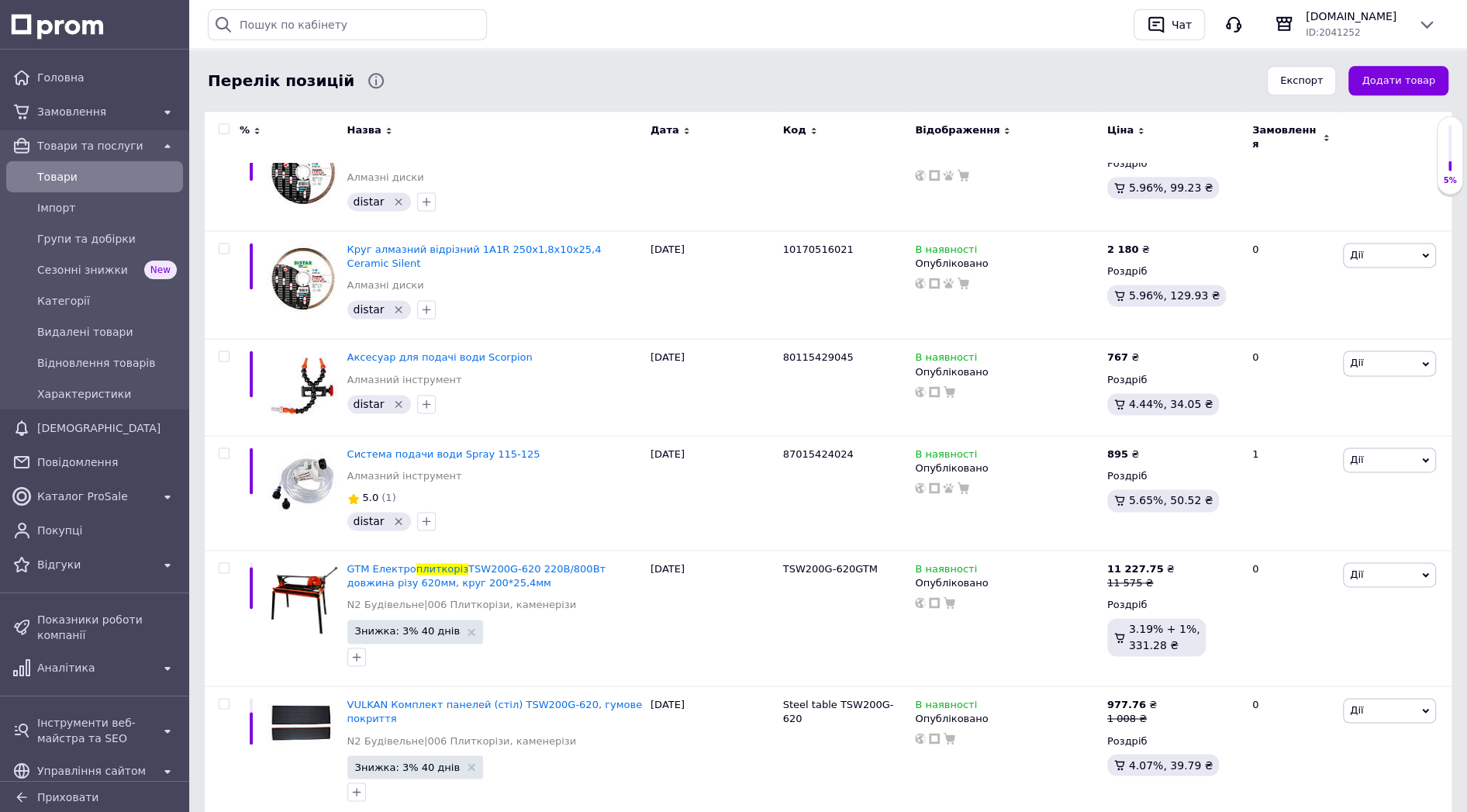
scroll to position [1654, 0]
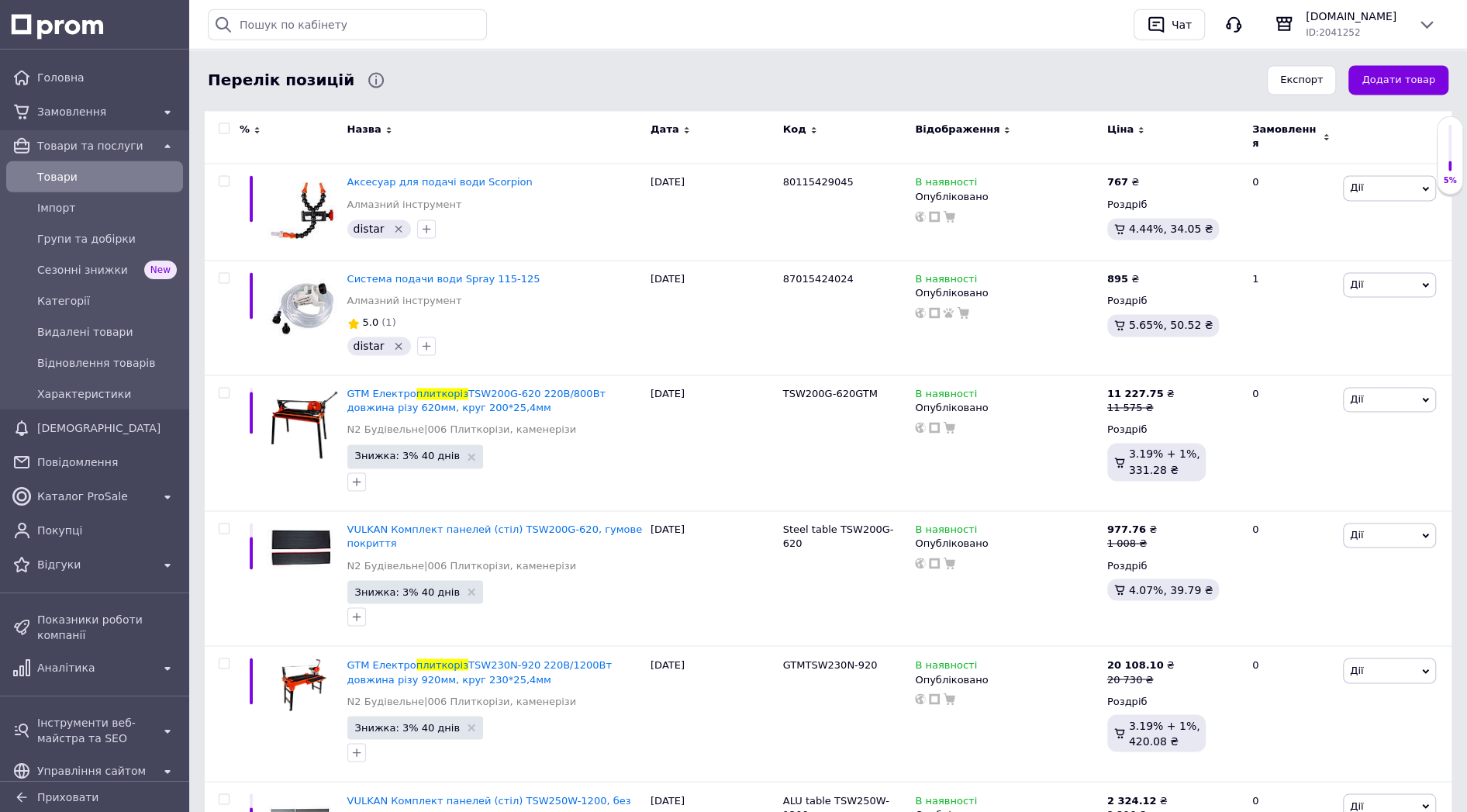
drag, startPoint x: 739, startPoint y: 362, endPoint x: 748, endPoint y: 423, distance: 61.7
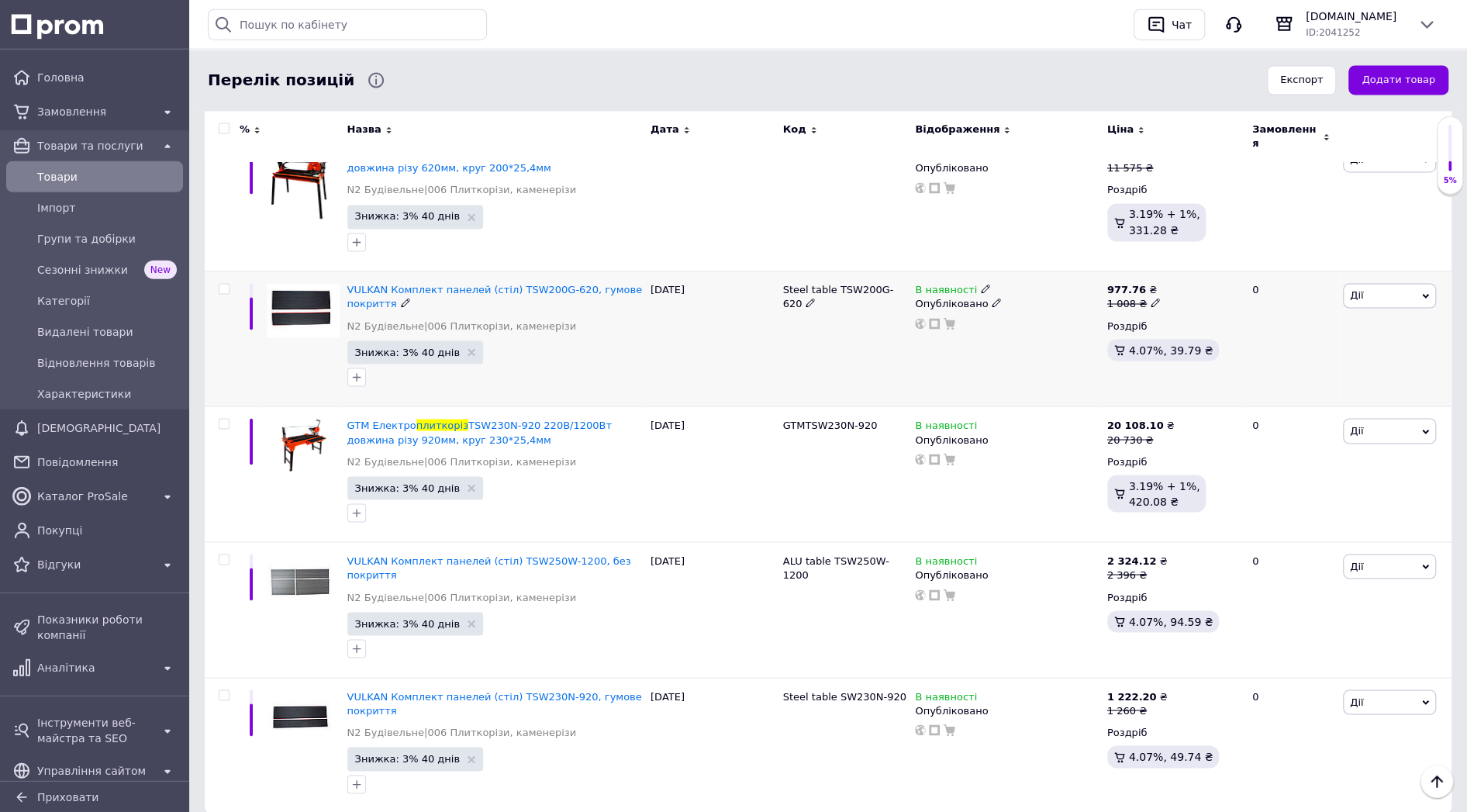
scroll to position [1878, 0]
drag, startPoint x: 748, startPoint y: 396, endPoint x: 740, endPoint y: 448, distance: 52.6
click at [937, 454] on icon at bounding box center [934, 459] width 11 height 11
